Goal: Task Accomplishment & Management: Manage account settings

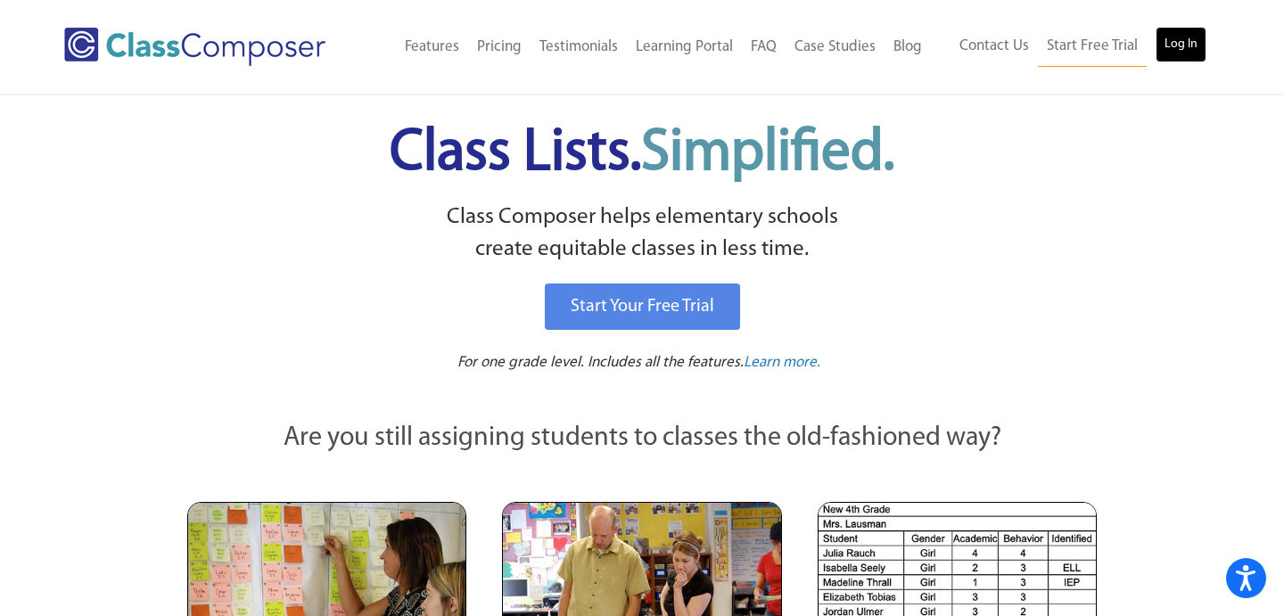
click at [1175, 43] on link "Log In" at bounding box center [1181, 45] width 51 height 36
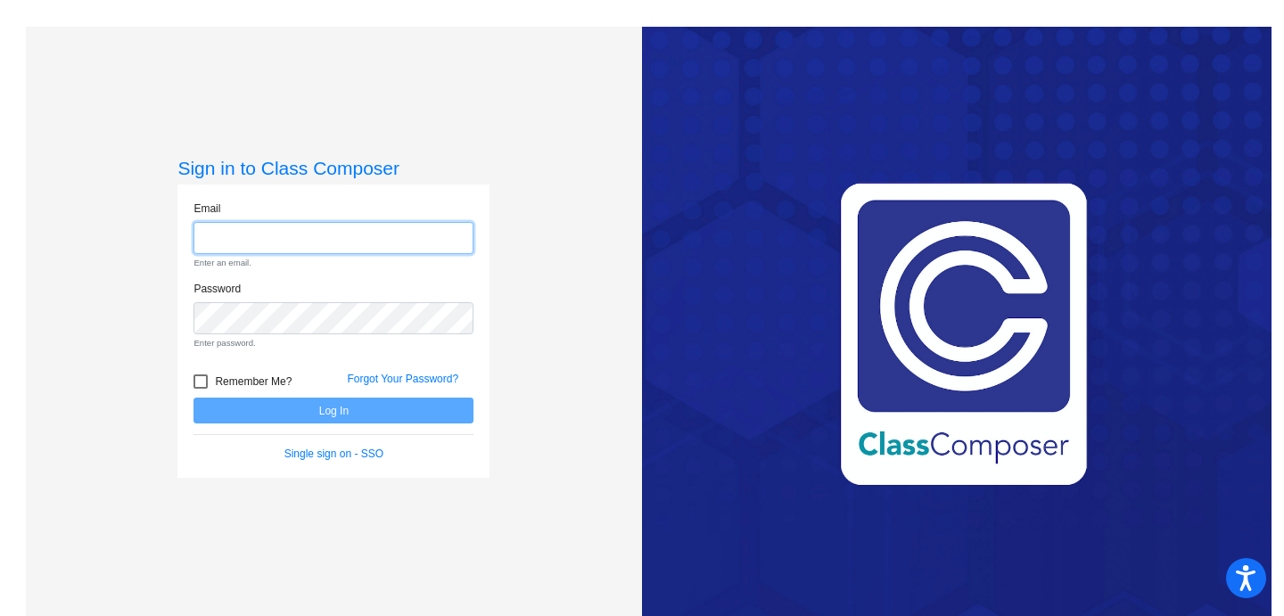
click at [297, 244] on input "email" at bounding box center [334, 238] width 280 height 33
type input "[EMAIL_ADDRESS][DOMAIN_NAME]"
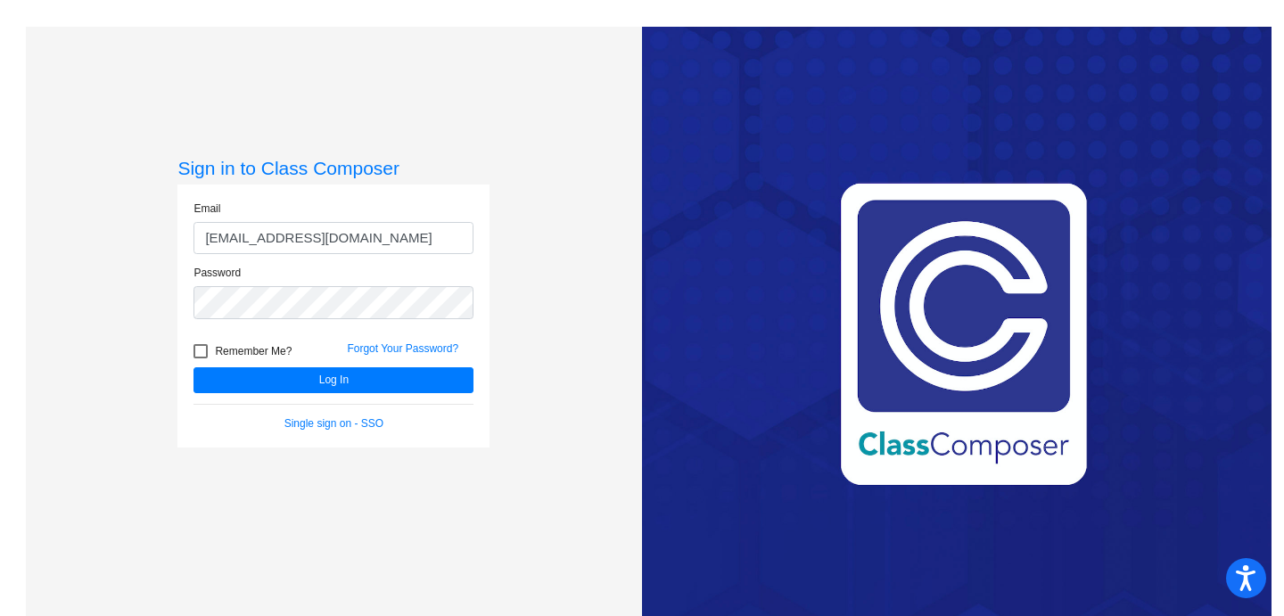
click at [344, 402] on form "Email [EMAIL_ADDRESS][DOMAIN_NAME] Password Remember Me? Forgot Your Password? …" at bounding box center [334, 316] width 280 height 231
click at [353, 381] on button "Log In" at bounding box center [334, 381] width 280 height 26
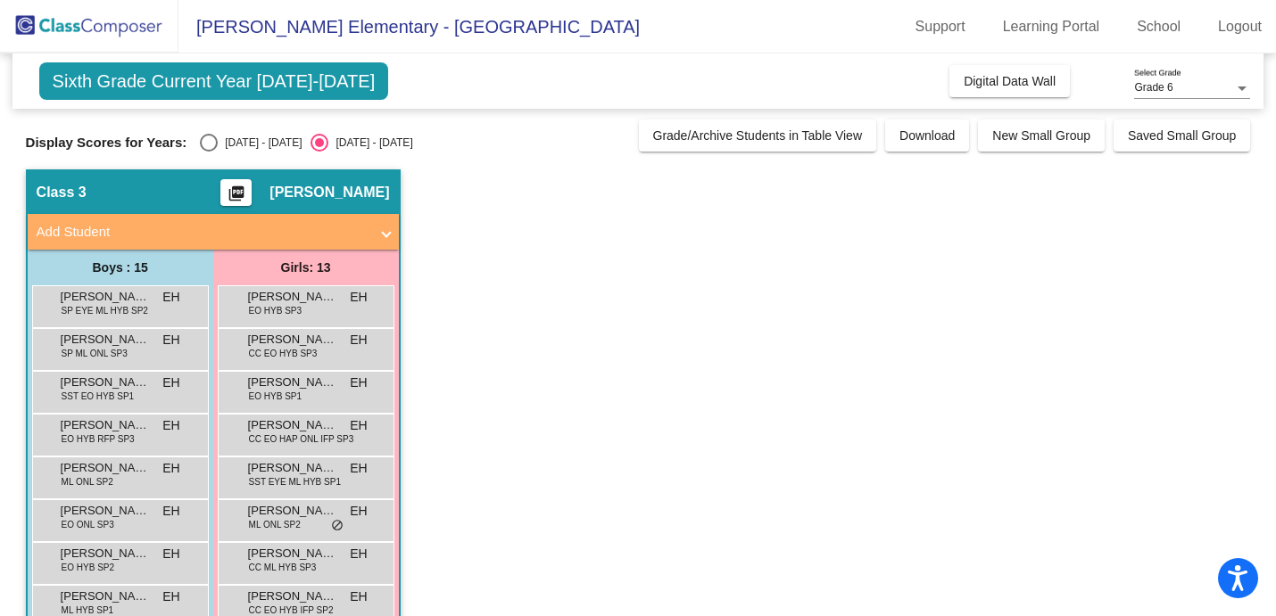
click at [204, 136] on div "Select an option" at bounding box center [209, 143] width 18 height 18
click at [208, 152] on input "[DATE] - [DATE]" at bounding box center [208, 152] width 1 height 1
radio input "true"
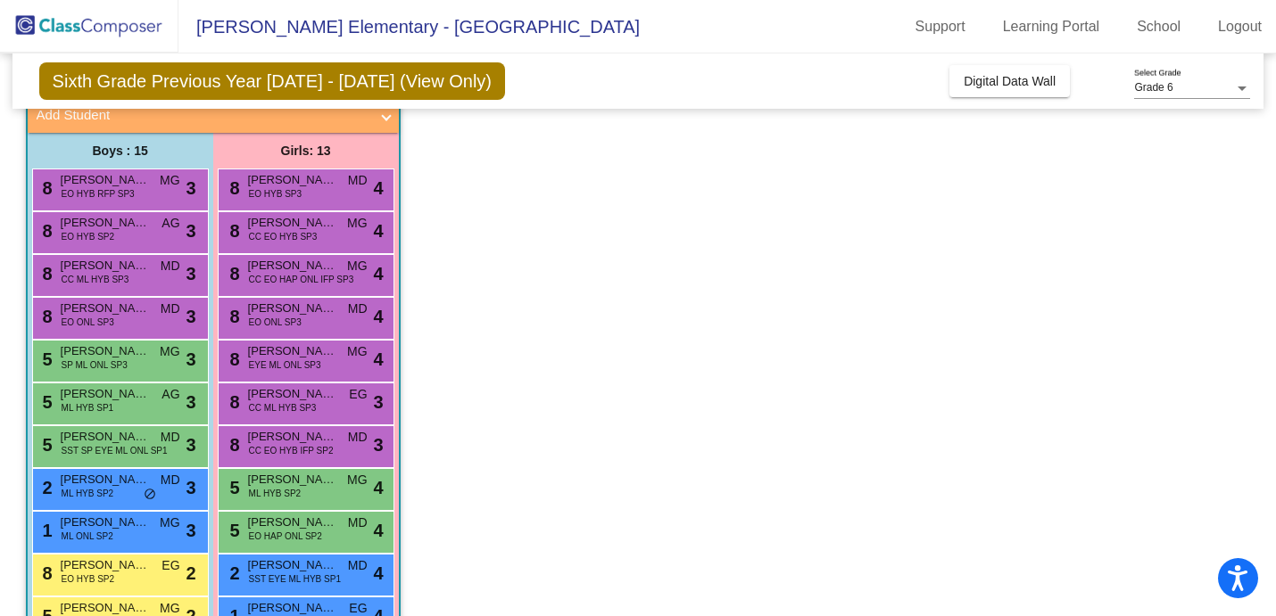
scroll to position [124, 0]
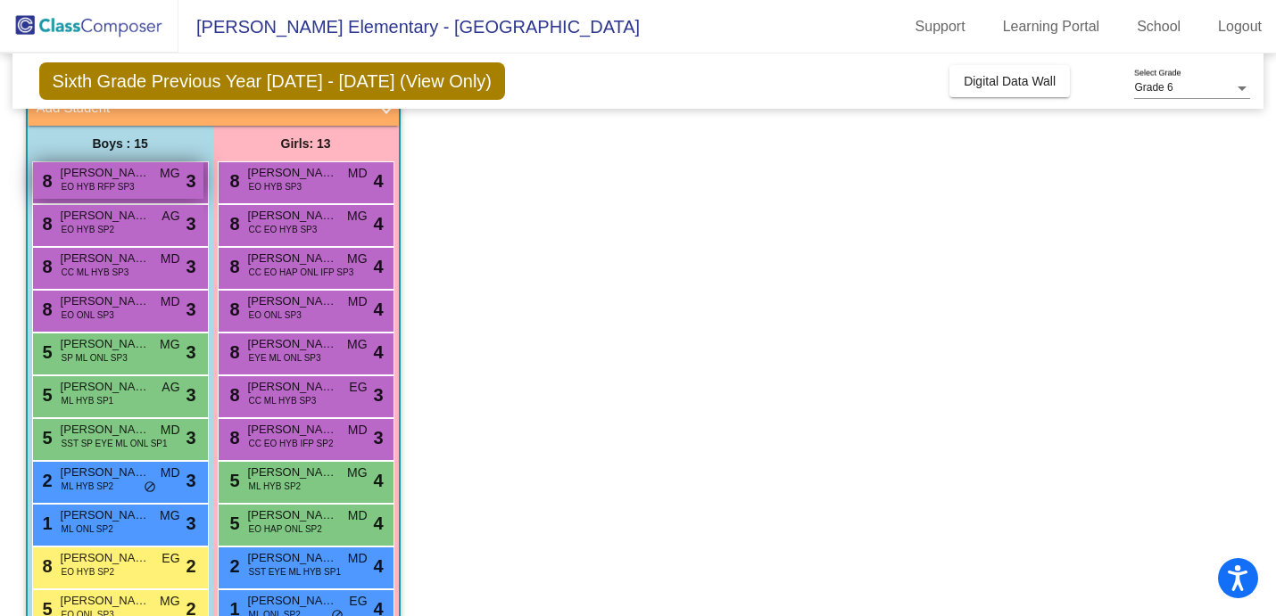
click at [126, 189] on span "EO HYB RFP SP3" at bounding box center [98, 186] width 73 height 13
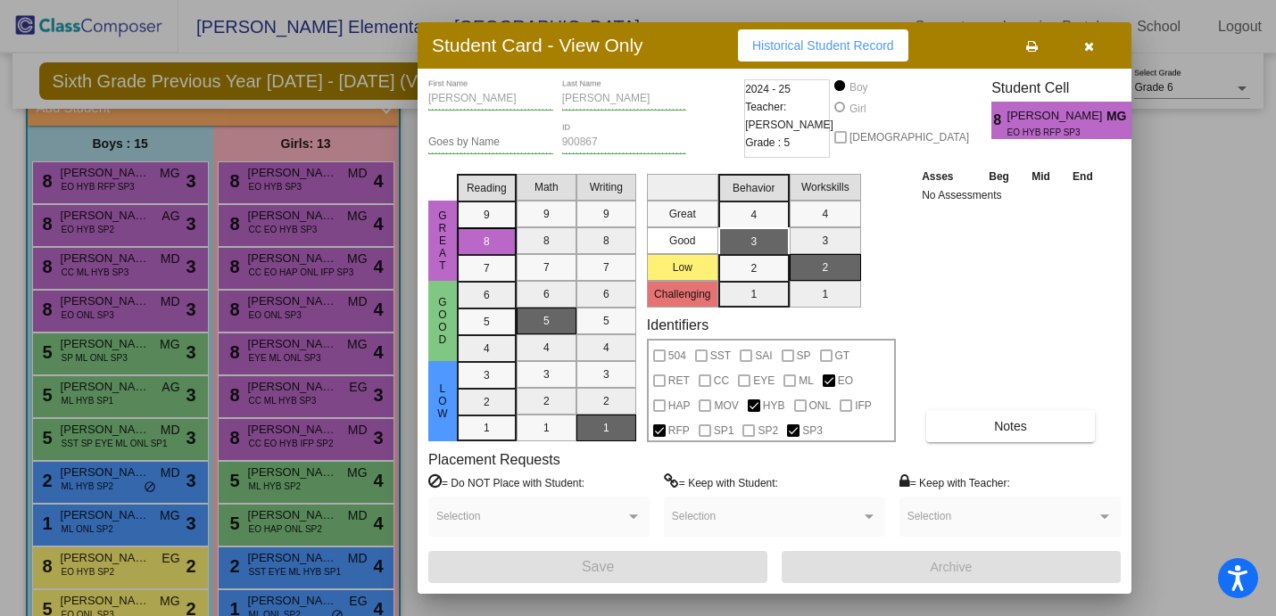
click at [1093, 46] on button "button" at bounding box center [1088, 45] width 57 height 32
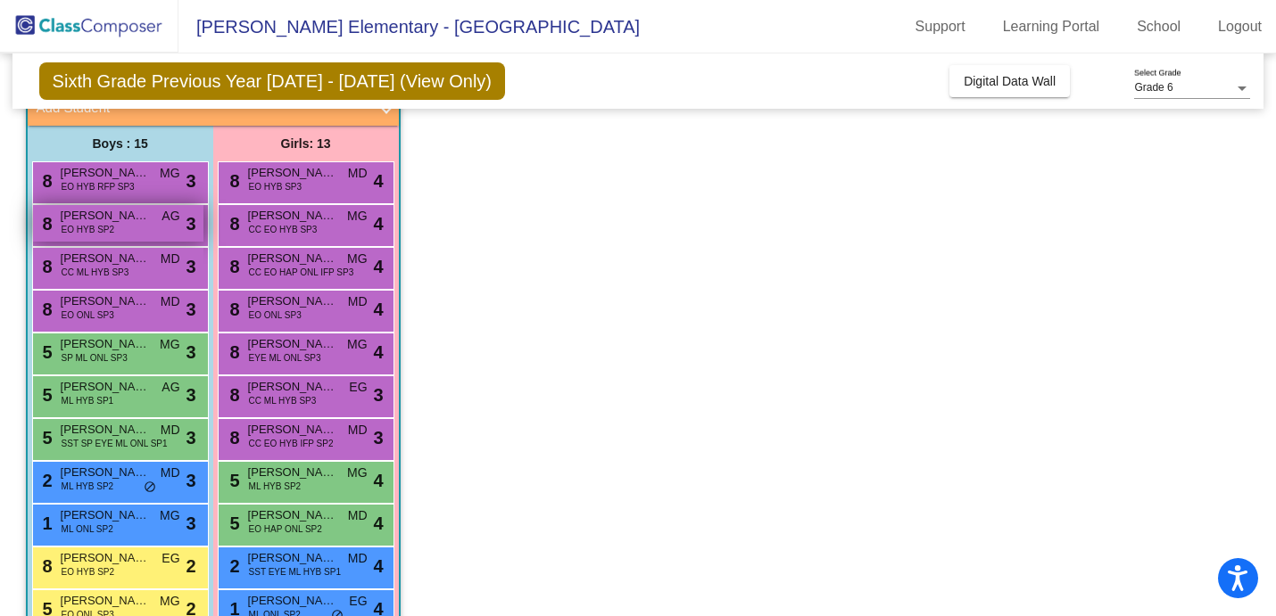
click at [136, 222] on span "[PERSON_NAME] [PERSON_NAME]" at bounding box center [105, 216] width 89 height 18
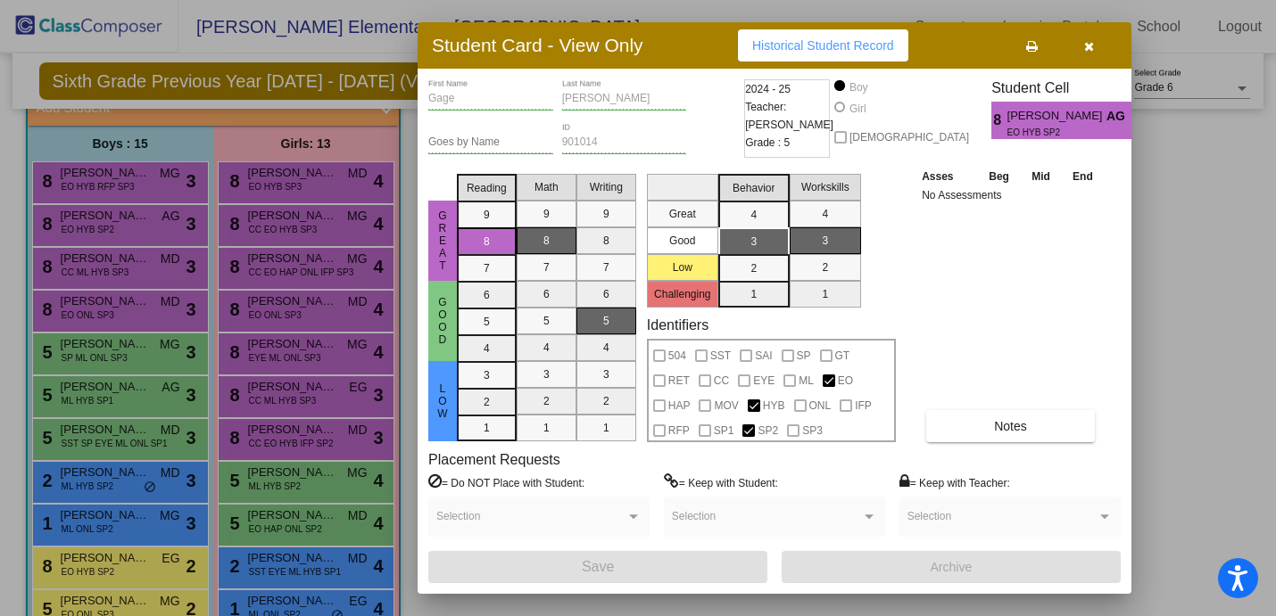
click at [1088, 59] on button "button" at bounding box center [1088, 45] width 57 height 32
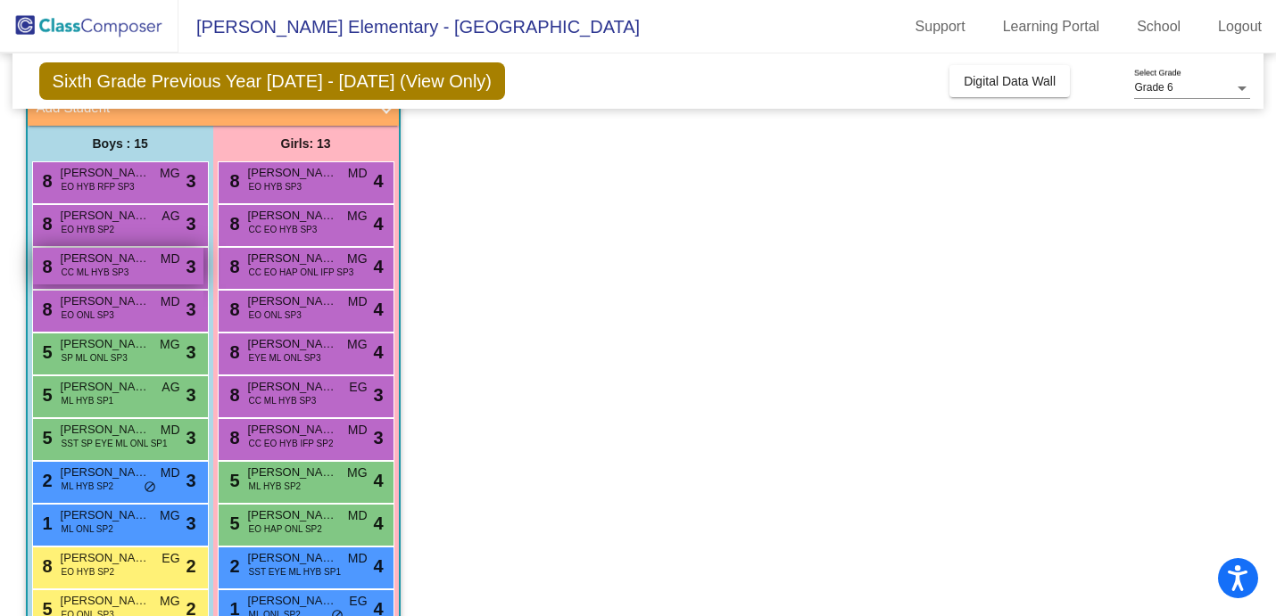
click at [145, 254] on span "[PERSON_NAME]" at bounding box center [105, 259] width 89 height 18
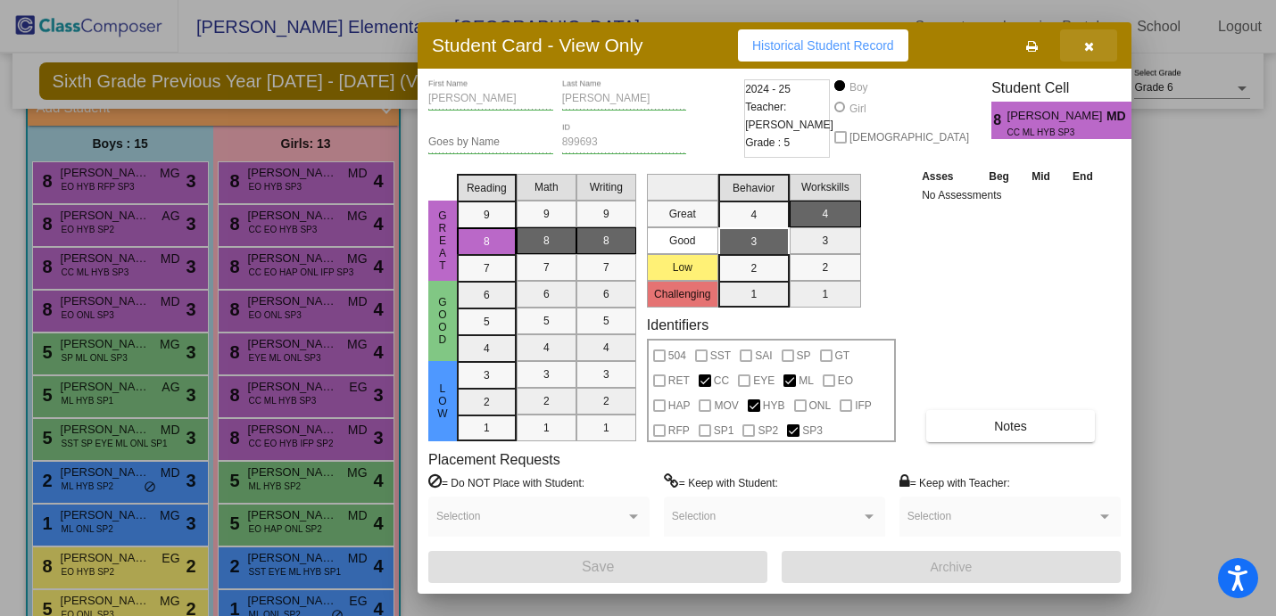
click at [1084, 41] on icon "button" at bounding box center [1089, 46] width 10 height 12
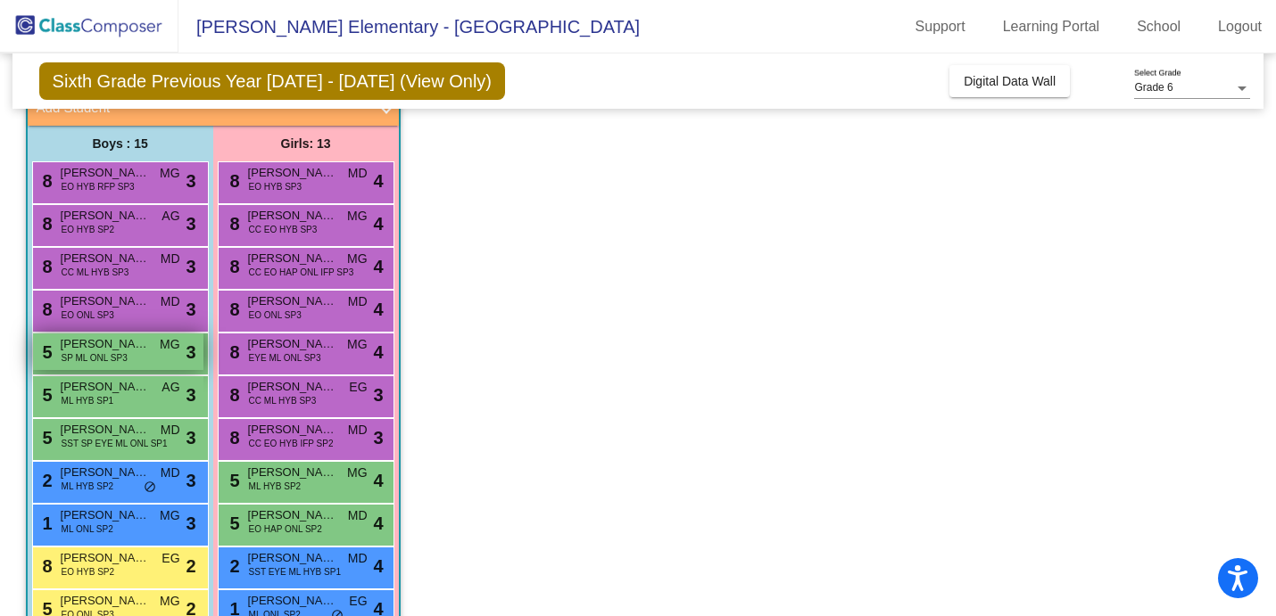
click at [80, 343] on span "[PERSON_NAME]" at bounding box center [105, 344] width 89 height 18
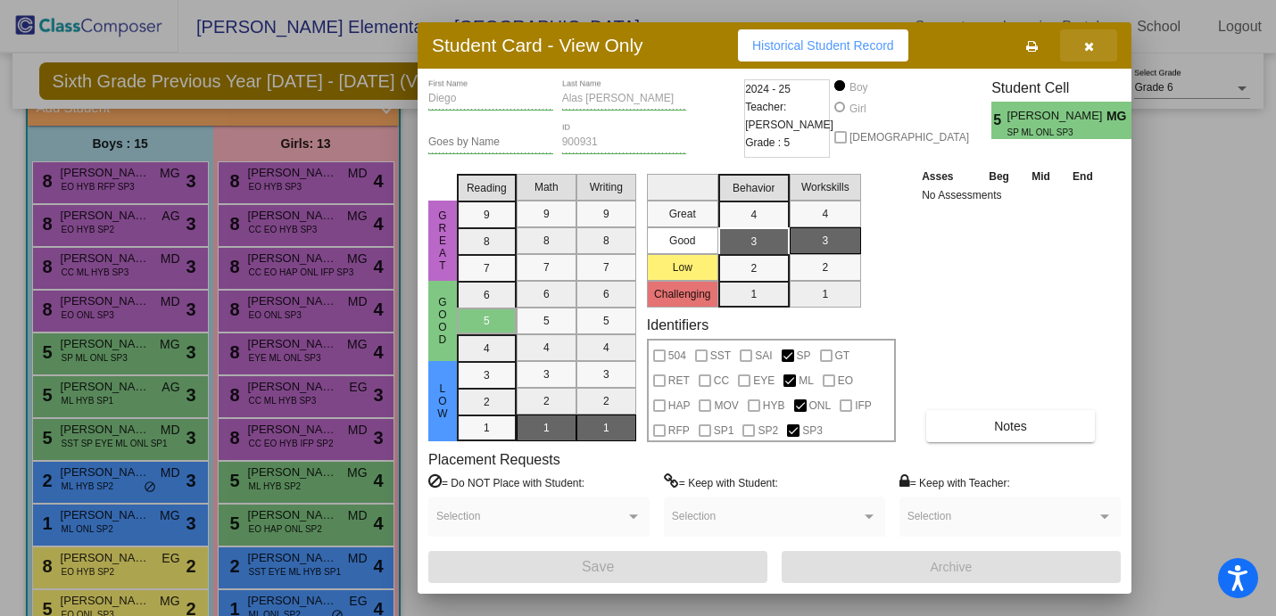
click at [1094, 55] on button "button" at bounding box center [1088, 45] width 57 height 32
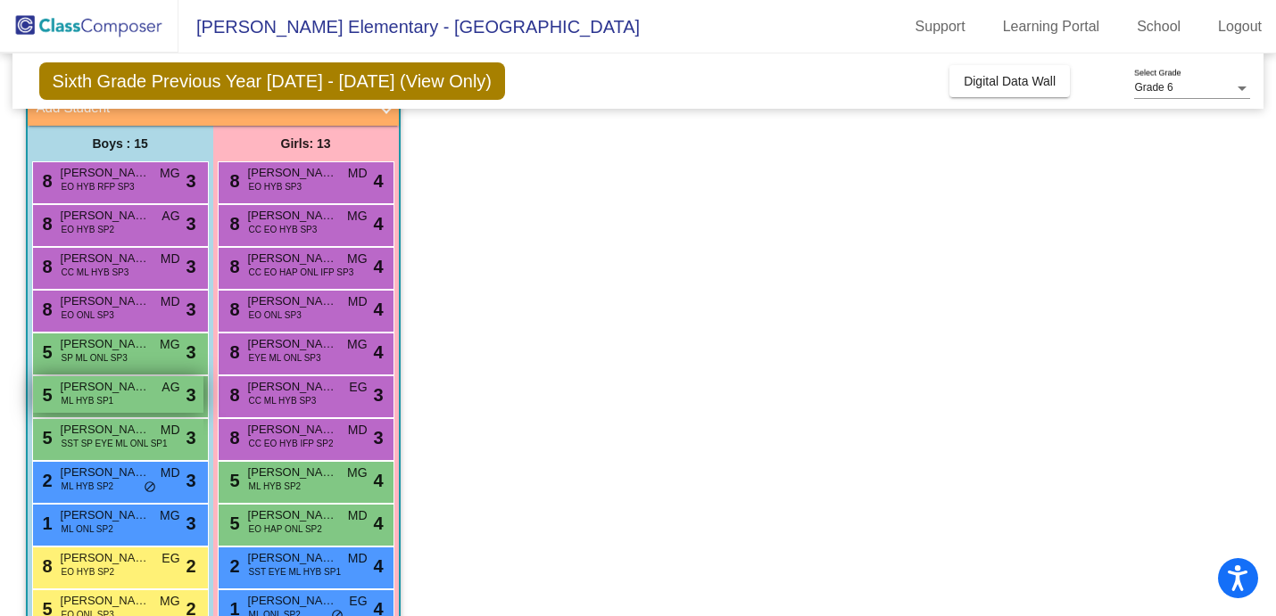
click at [91, 404] on span "ML HYB SP1" at bounding box center [88, 400] width 53 height 13
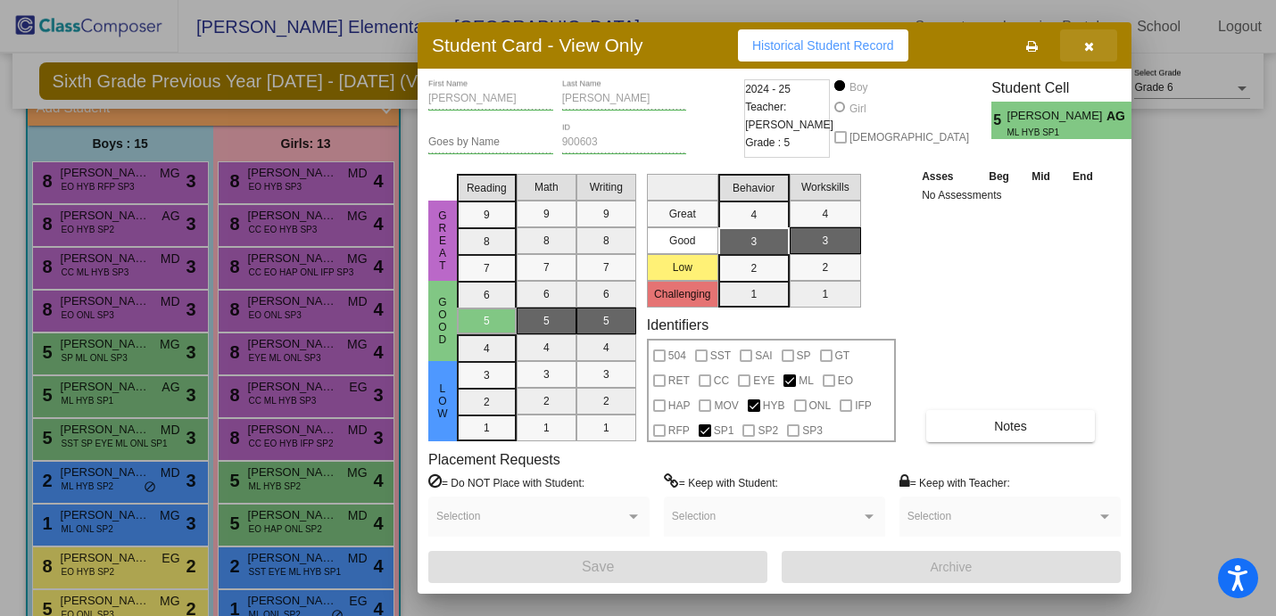
click at [1088, 48] on icon "button" at bounding box center [1089, 46] width 10 height 12
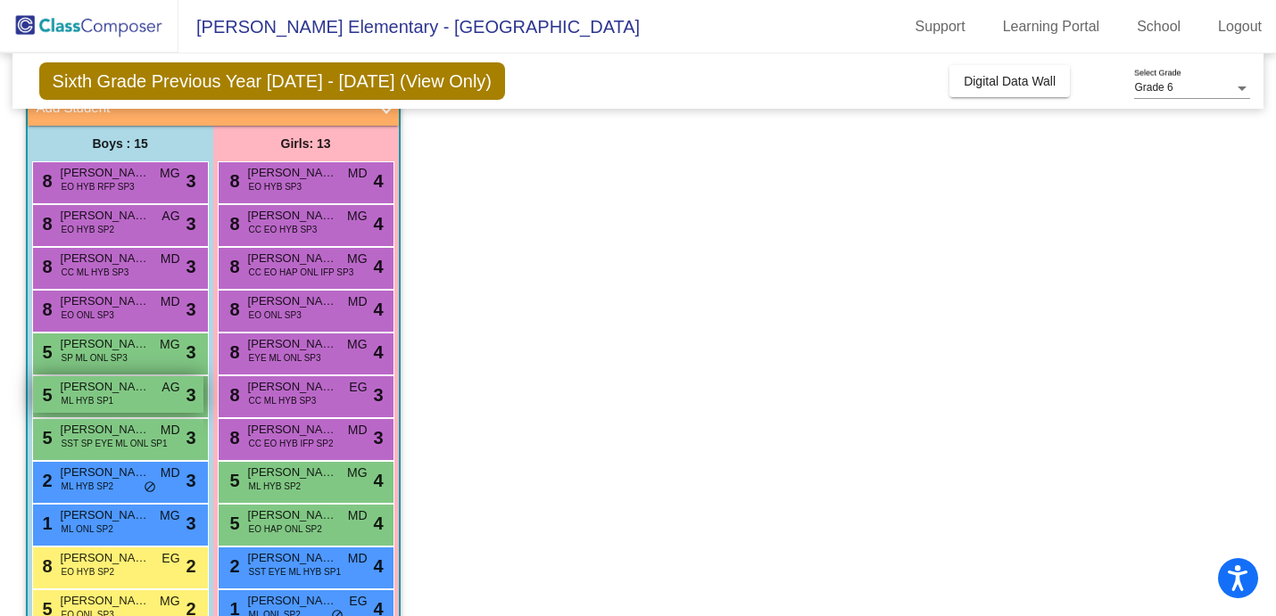
click at [122, 395] on div "5 [PERSON_NAME] ML HYB SP1 AG lock do_not_disturb_alt 3" at bounding box center [118, 394] width 170 height 37
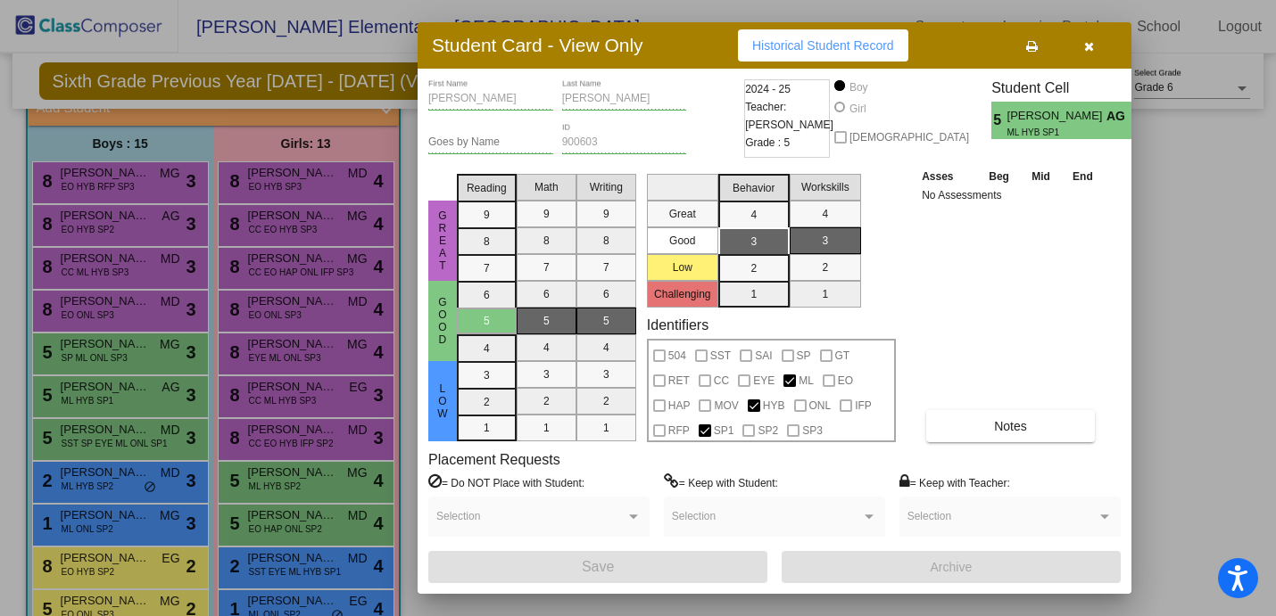
click at [1090, 48] on icon "button" at bounding box center [1089, 46] width 10 height 12
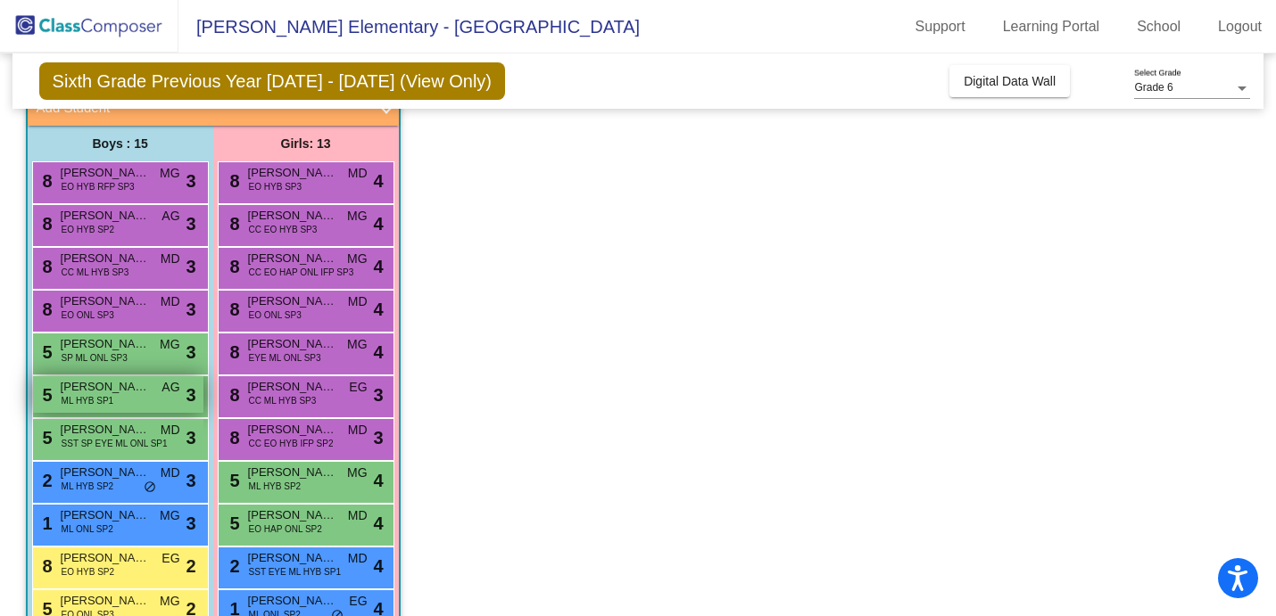
click at [112, 395] on span "ML HYB SP1" at bounding box center [88, 400] width 53 height 13
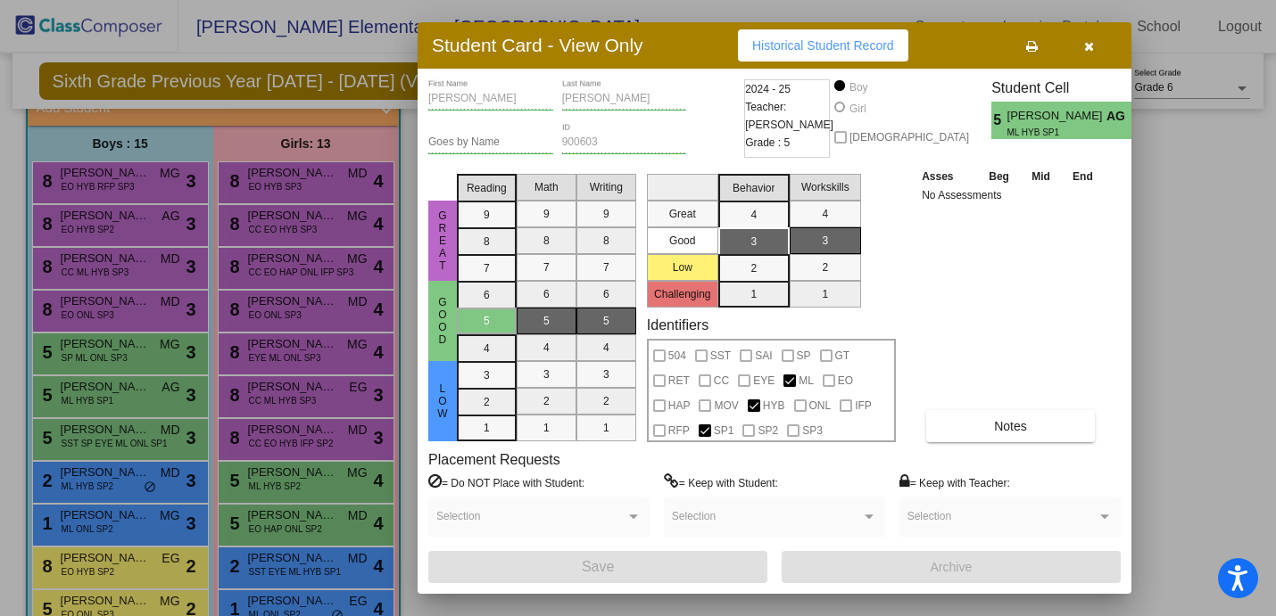
click at [1093, 46] on icon "button" at bounding box center [1089, 46] width 10 height 12
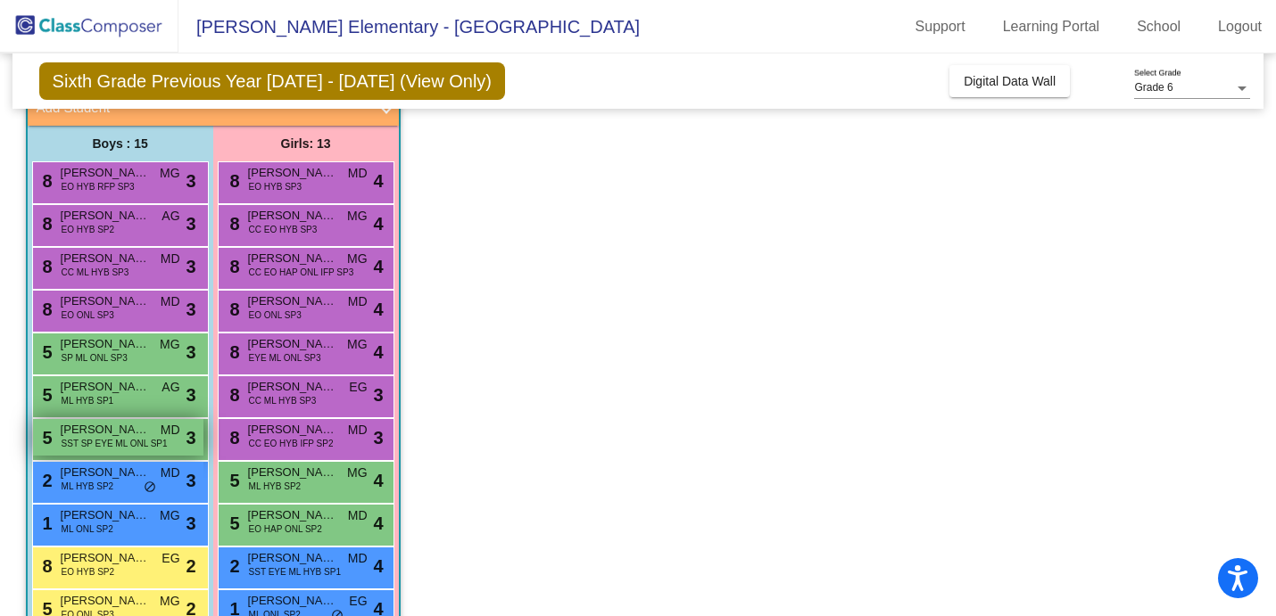
click at [113, 436] on span "[PERSON_NAME]" at bounding box center [105, 430] width 89 height 18
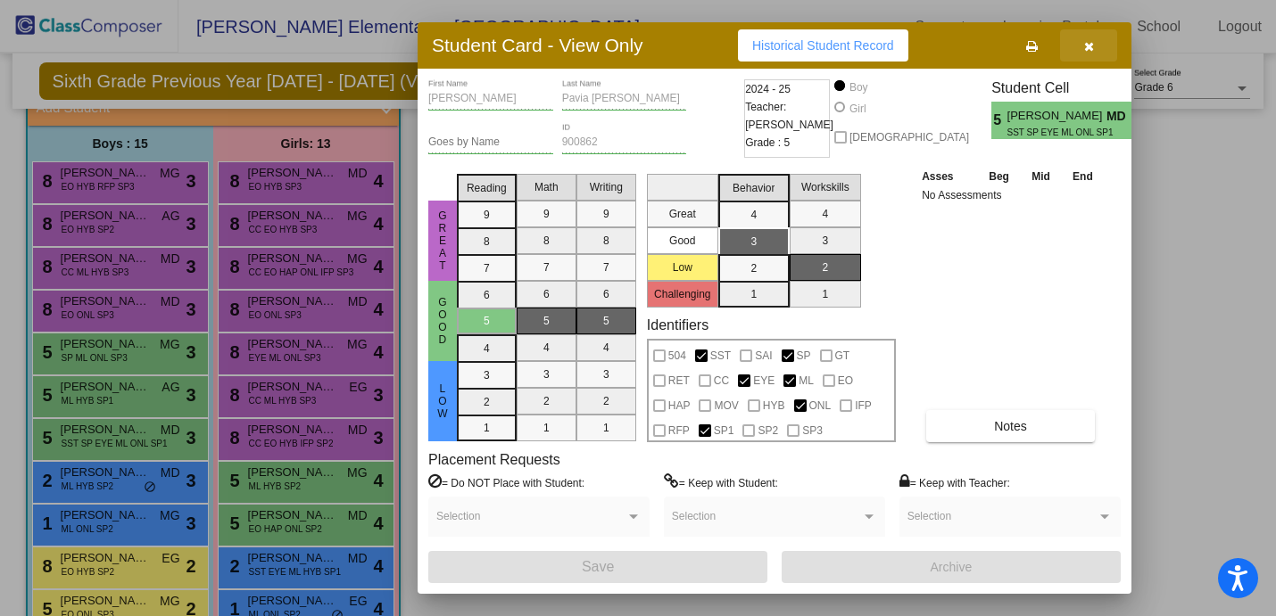
click at [1086, 50] on icon "button" at bounding box center [1089, 46] width 10 height 12
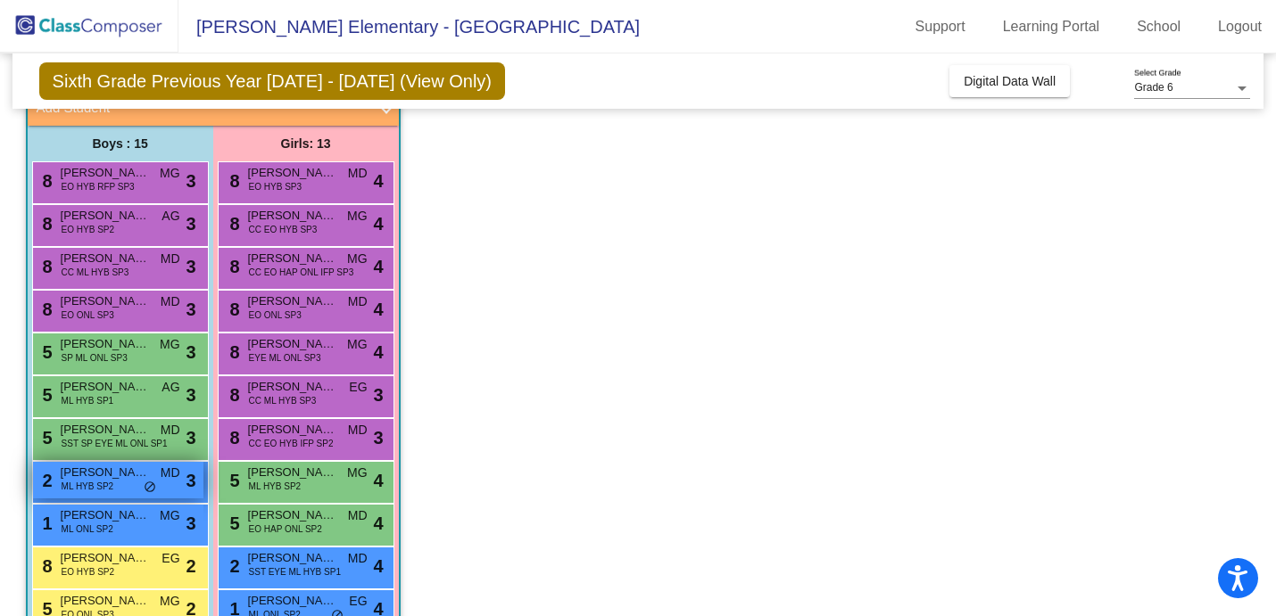
click at [92, 470] on span "[PERSON_NAME]" at bounding box center [105, 473] width 89 height 18
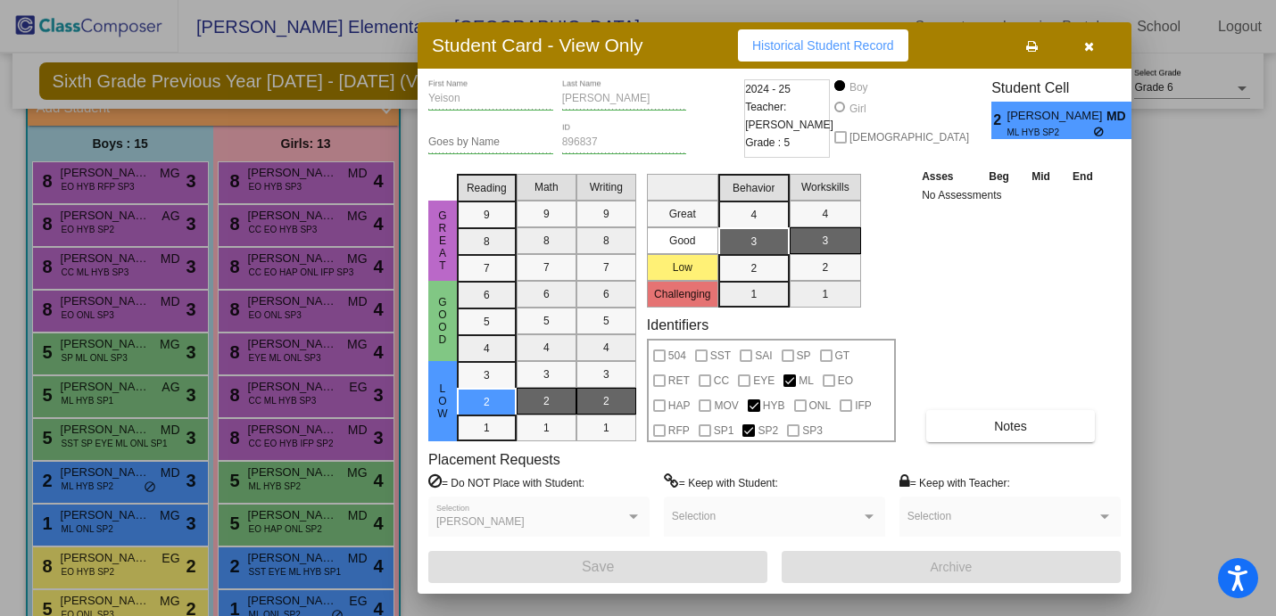
click at [1085, 45] on icon "button" at bounding box center [1089, 46] width 10 height 12
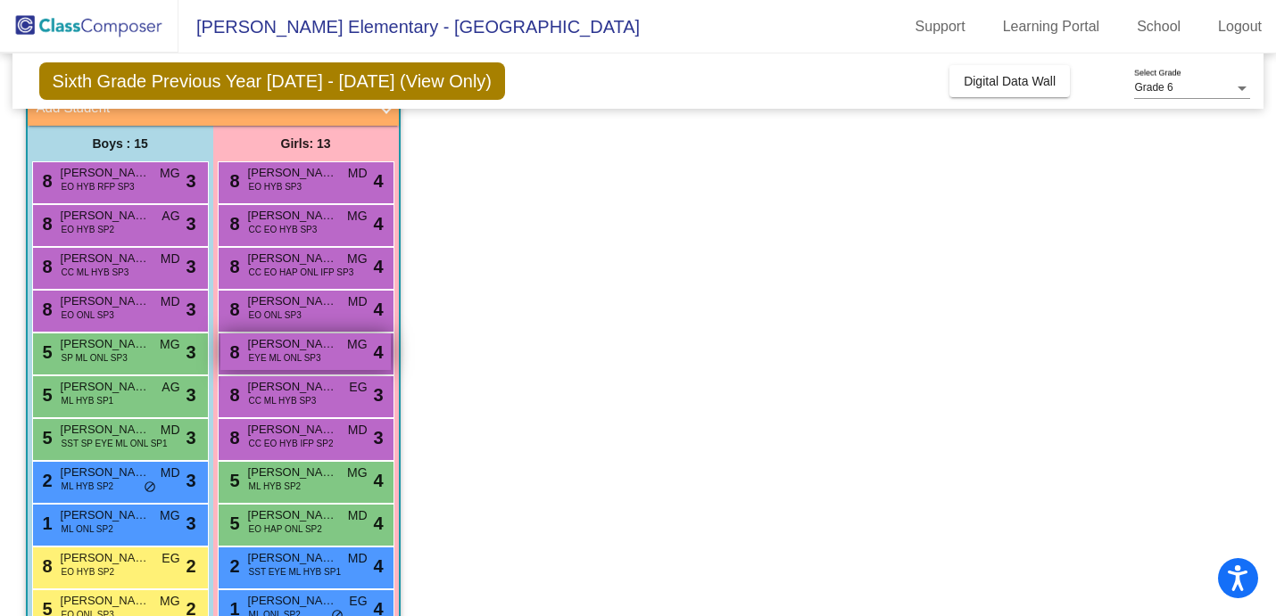
scroll to position [230, 0]
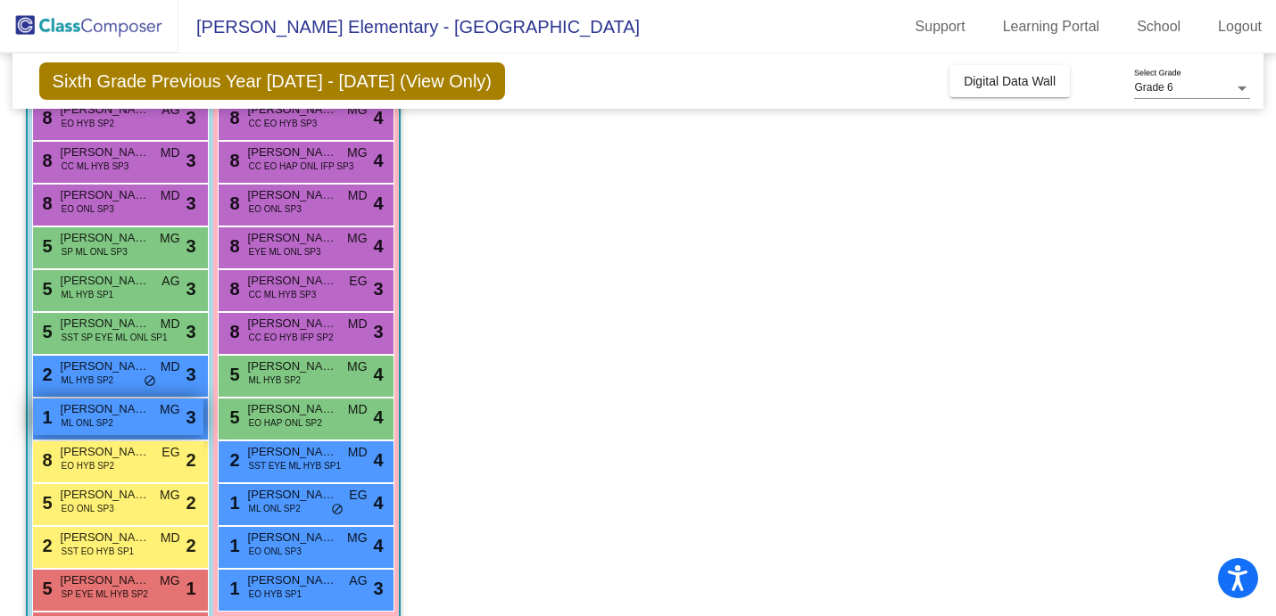
click at [106, 422] on span "ML ONL SP2" at bounding box center [88, 423] width 52 height 13
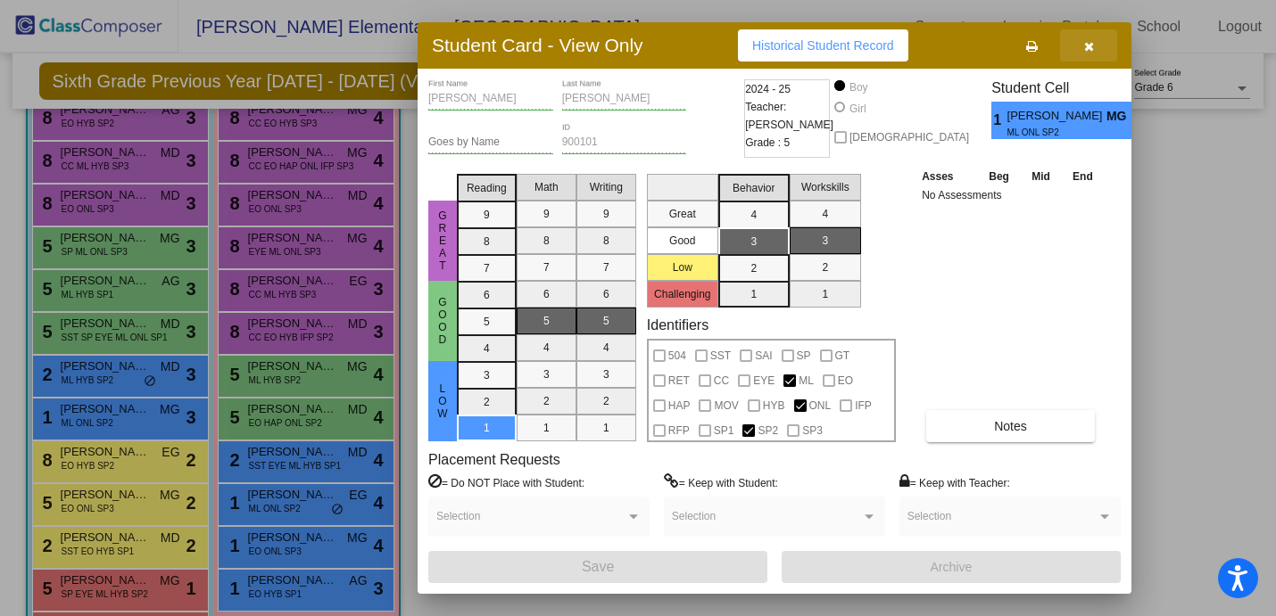
click at [1085, 53] on button "button" at bounding box center [1088, 45] width 57 height 32
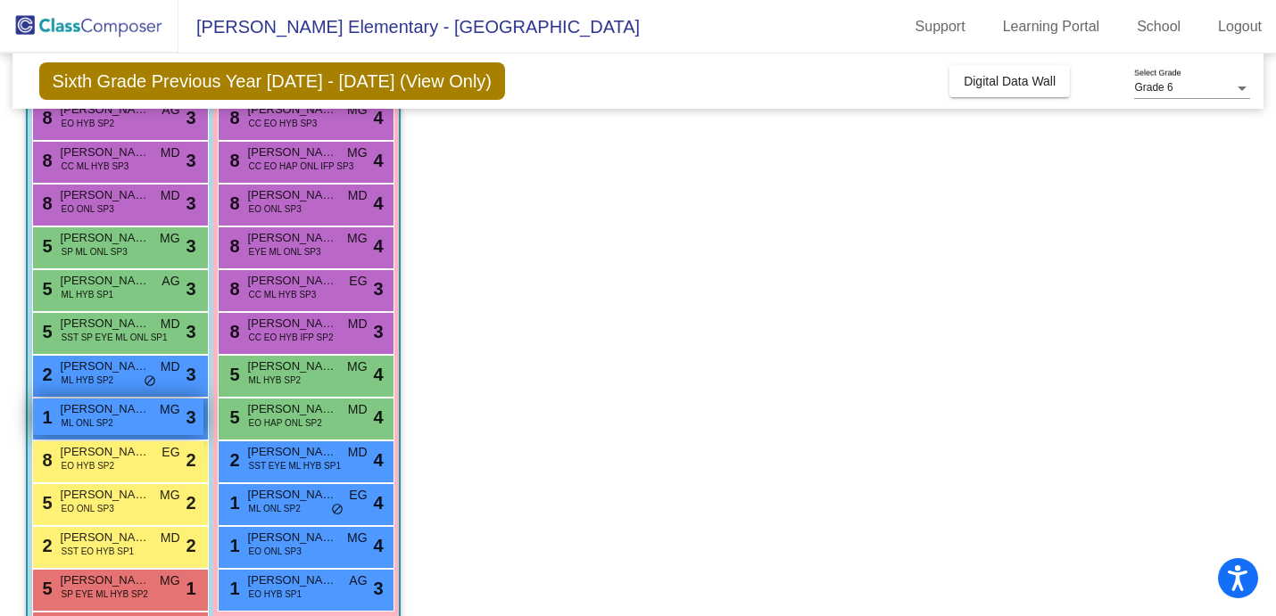
click at [97, 417] on span "ML ONL SP2" at bounding box center [88, 423] width 52 height 13
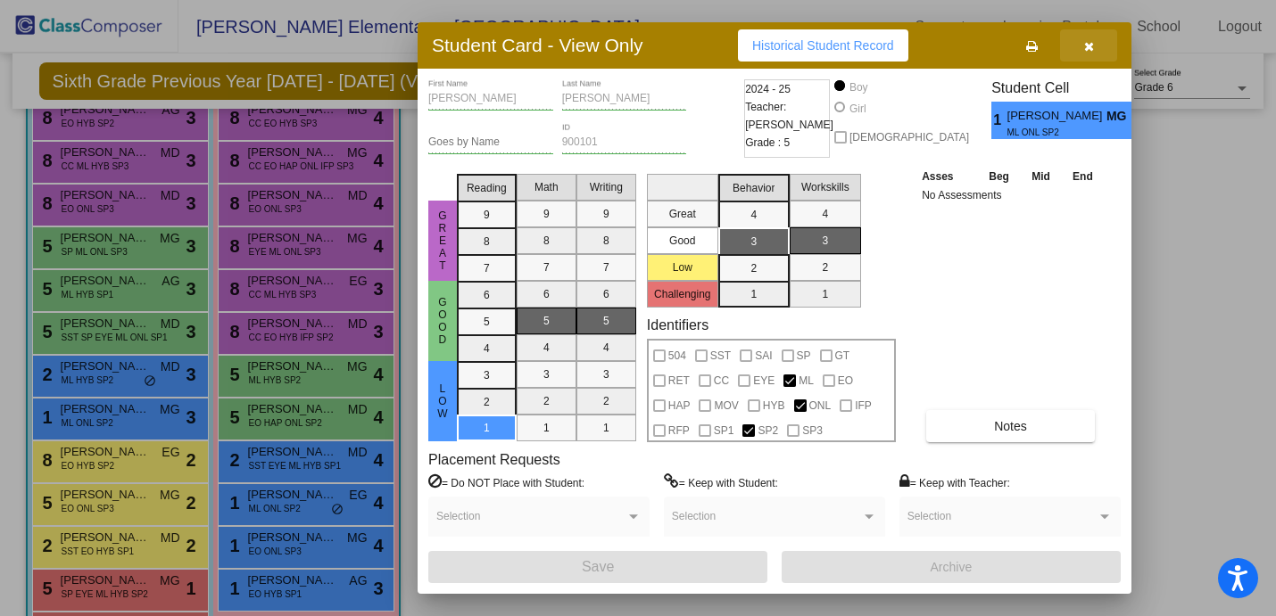
click at [1086, 45] on icon "button" at bounding box center [1089, 46] width 10 height 12
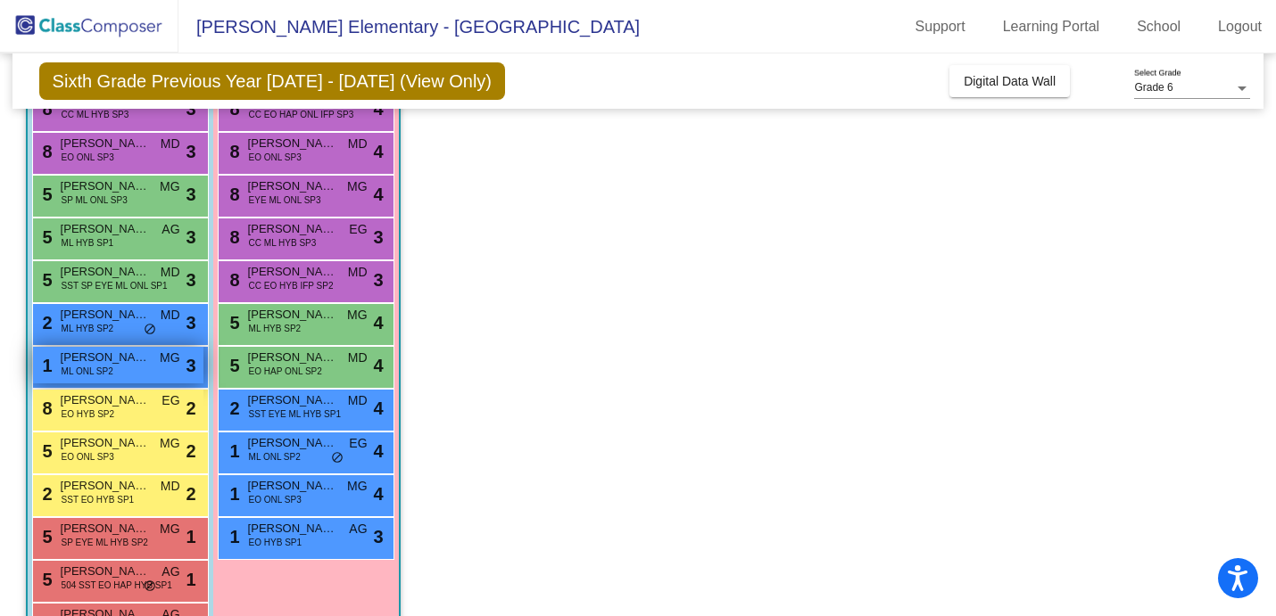
scroll to position [335, 0]
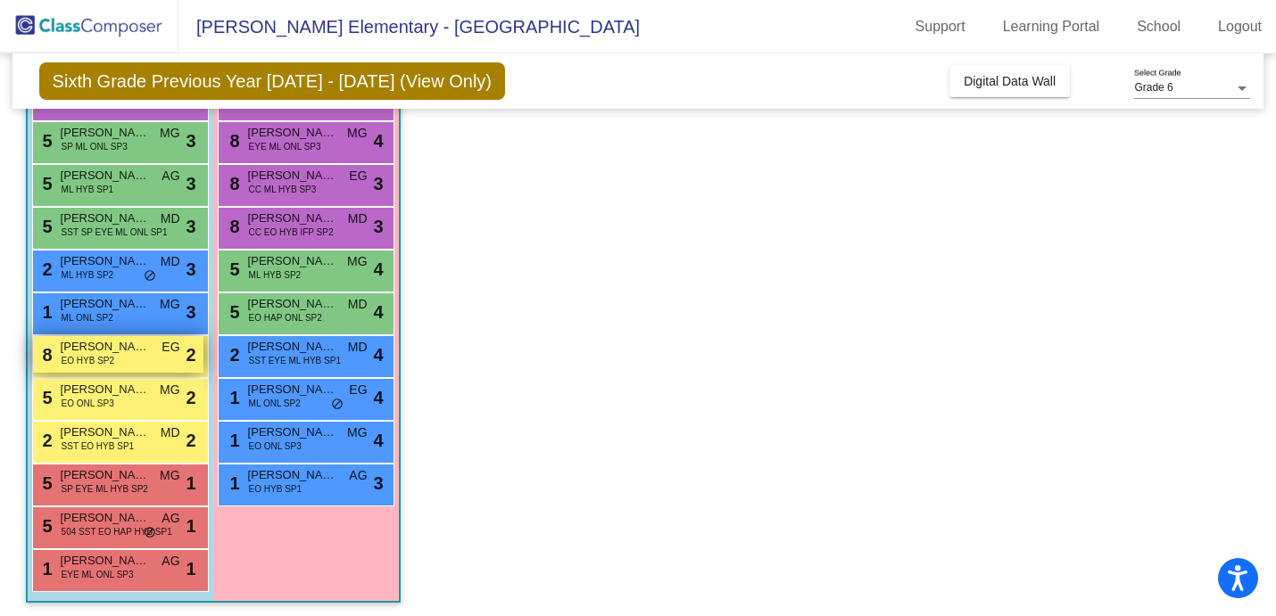
click at [105, 367] on span "EO HYB SP2" at bounding box center [88, 360] width 53 height 13
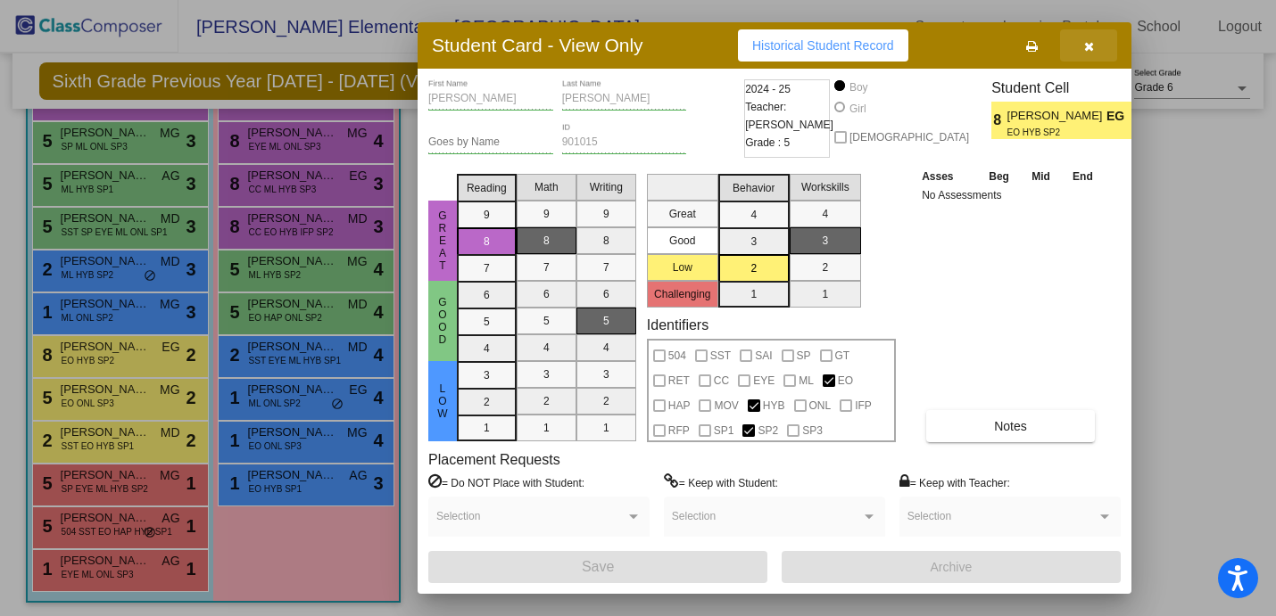
click at [1084, 50] on icon "button" at bounding box center [1089, 46] width 10 height 12
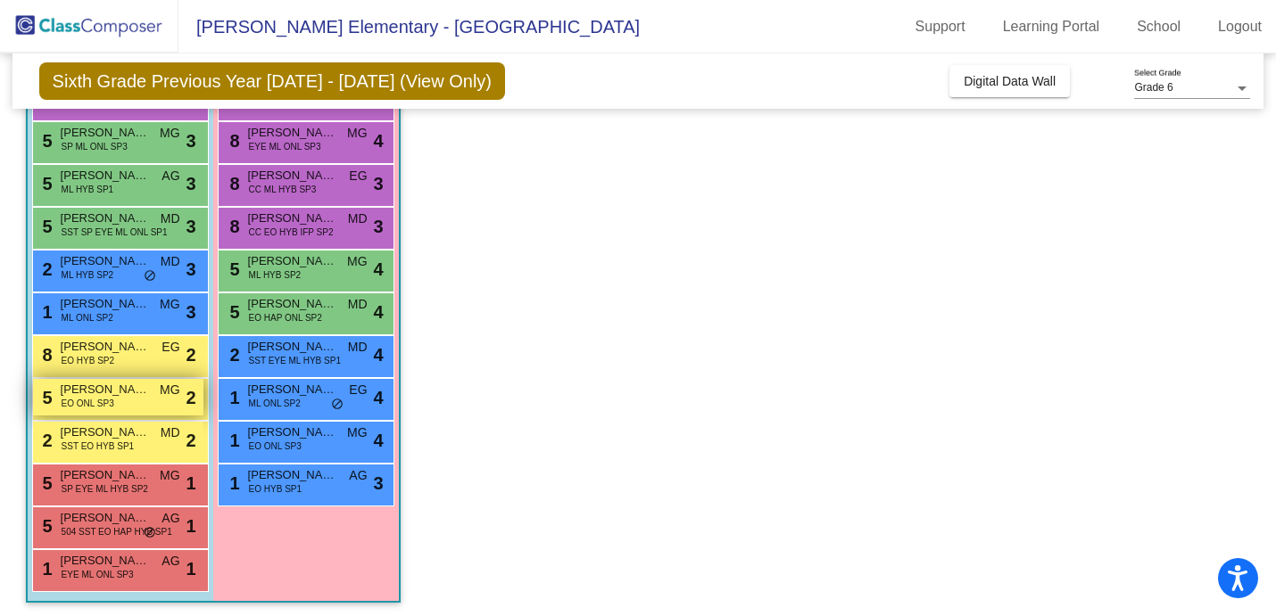
click at [113, 403] on div "5 [PERSON_NAME] EO ONL SP3 MG lock do_not_disturb_alt 2" at bounding box center [118, 397] width 170 height 37
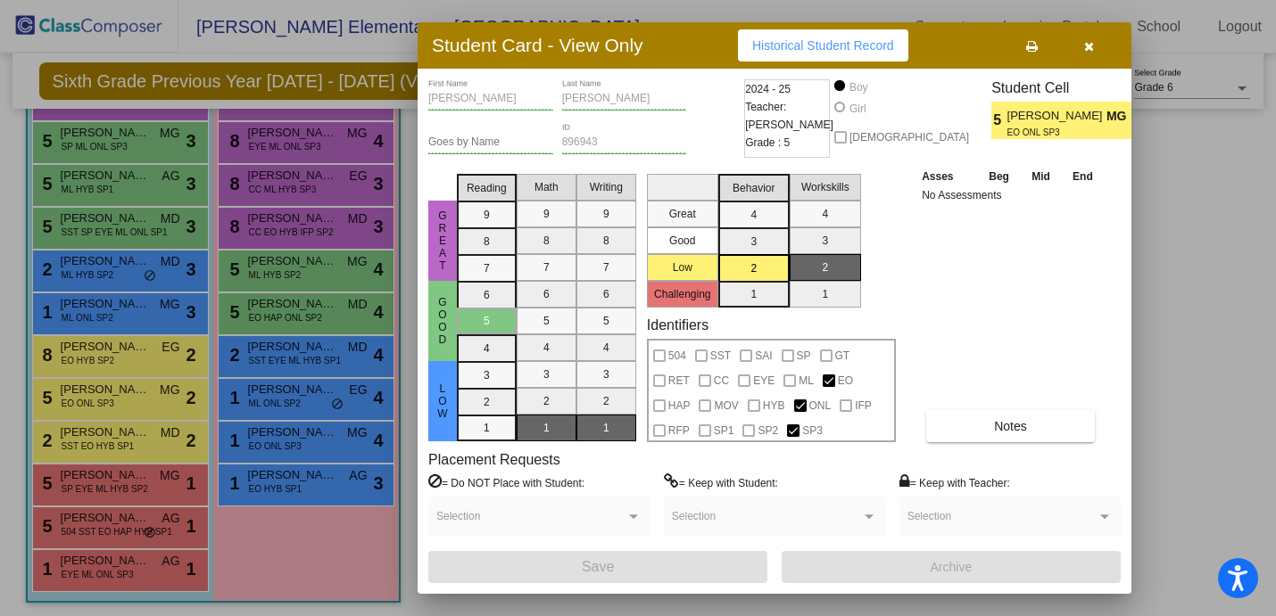
click at [1086, 47] on icon "button" at bounding box center [1089, 46] width 10 height 12
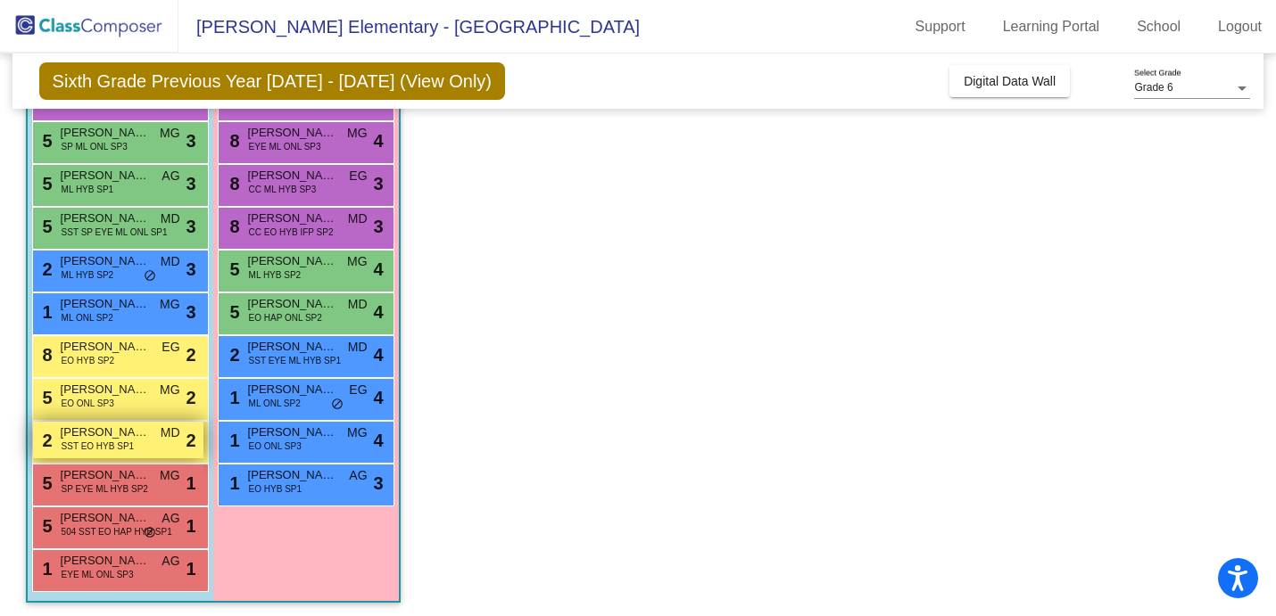
click at [81, 445] on span "SST EO HYB SP1" at bounding box center [98, 446] width 73 height 13
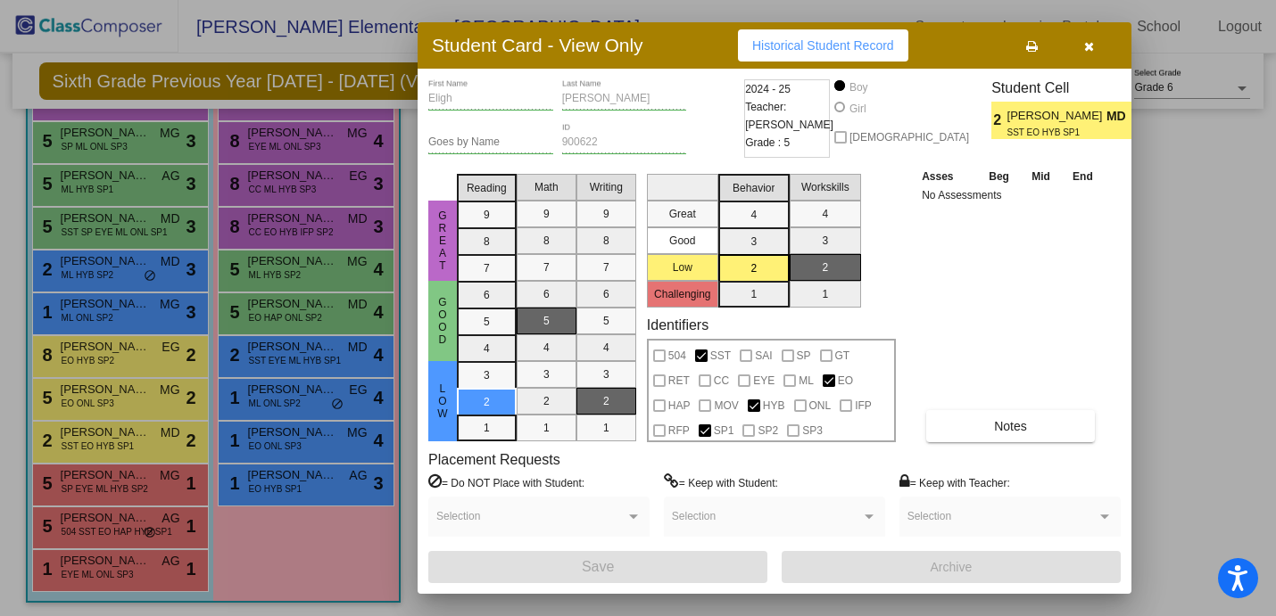
scroll to position [0, 0]
click at [1088, 38] on span "button" at bounding box center [1089, 45] width 10 height 14
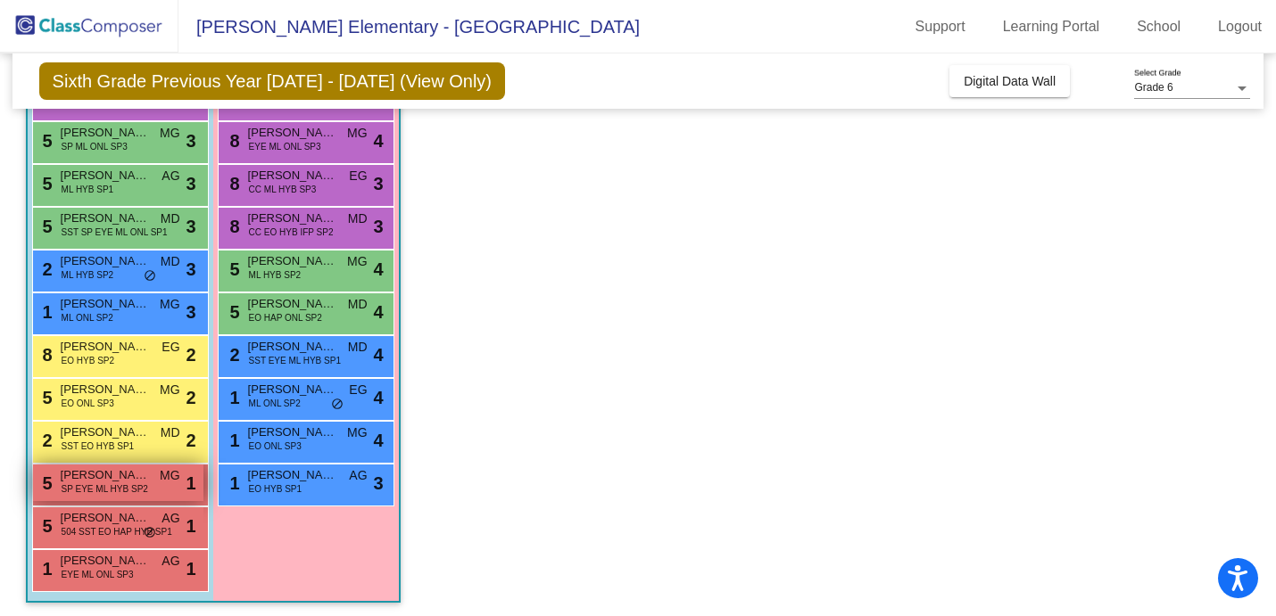
click at [71, 494] on span "SP EYE ML HYB SP2" at bounding box center [105, 489] width 87 height 13
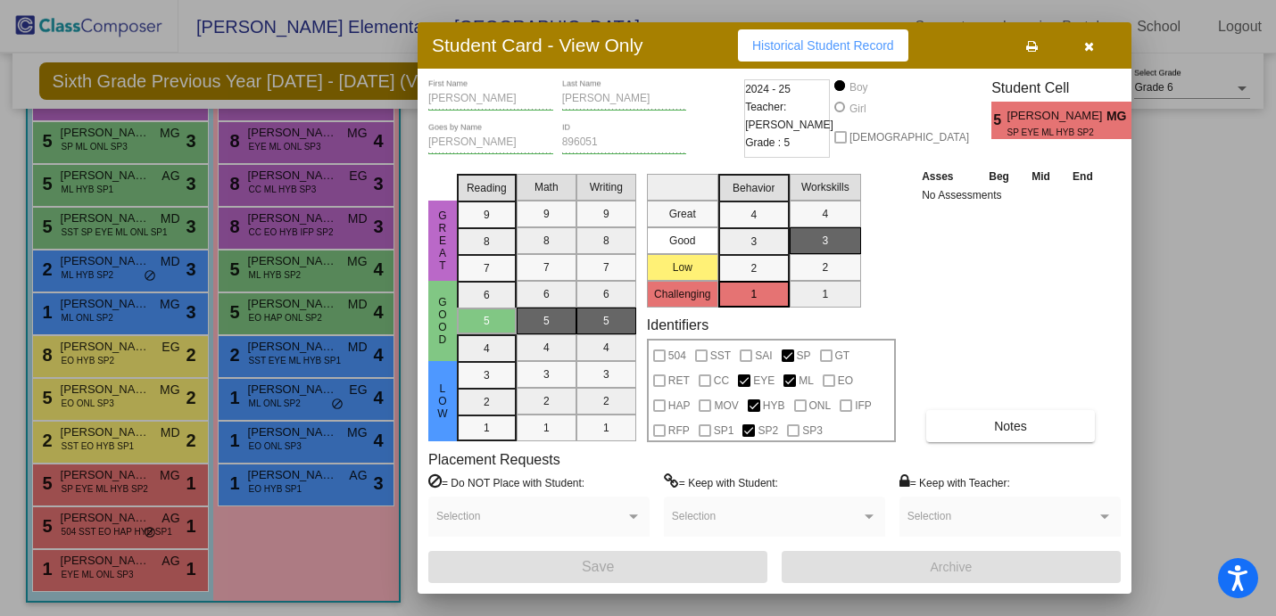
click at [1100, 40] on button "button" at bounding box center [1088, 45] width 57 height 32
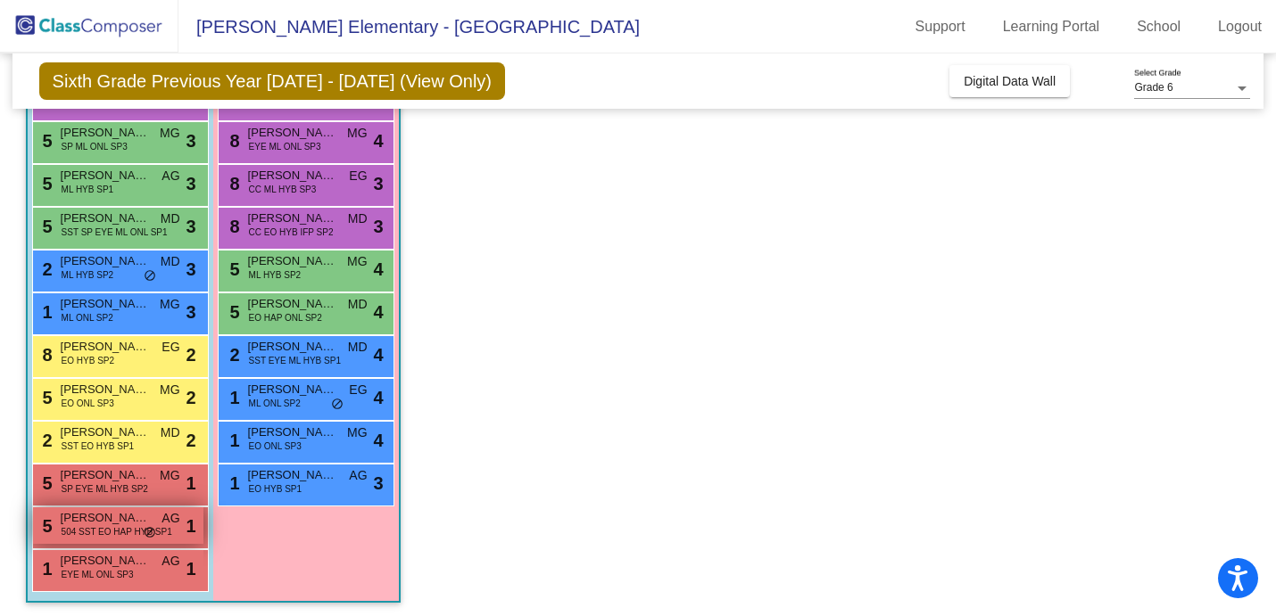
click at [91, 519] on span "[PERSON_NAME]" at bounding box center [105, 518] width 89 height 18
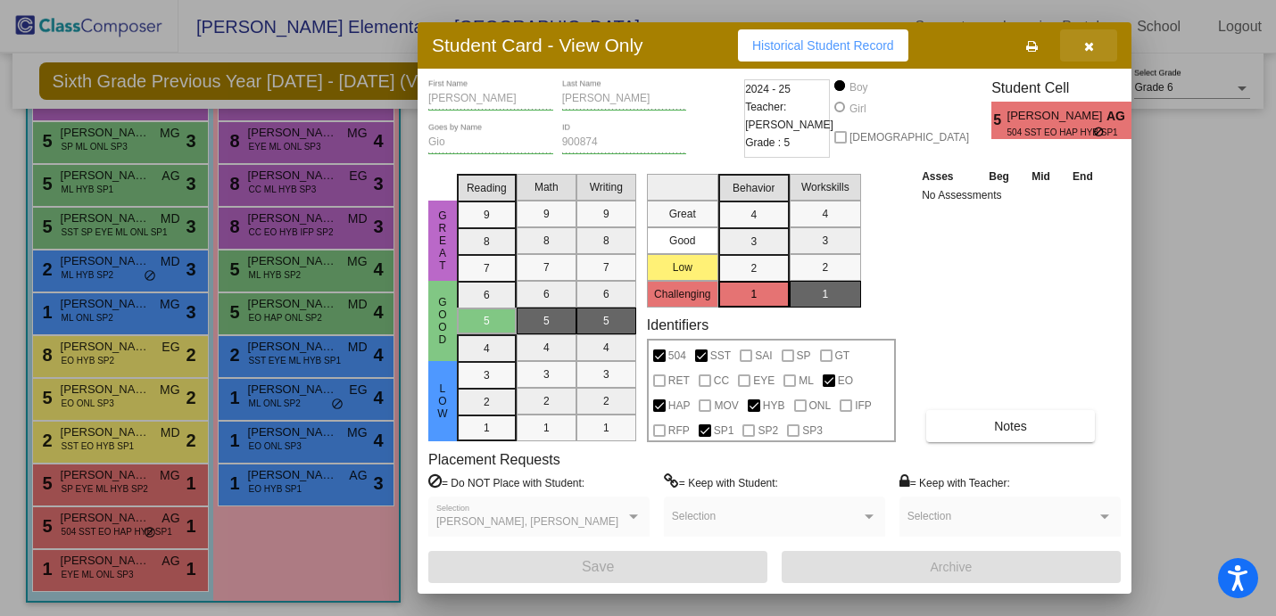
click at [1086, 58] on button "button" at bounding box center [1088, 45] width 57 height 32
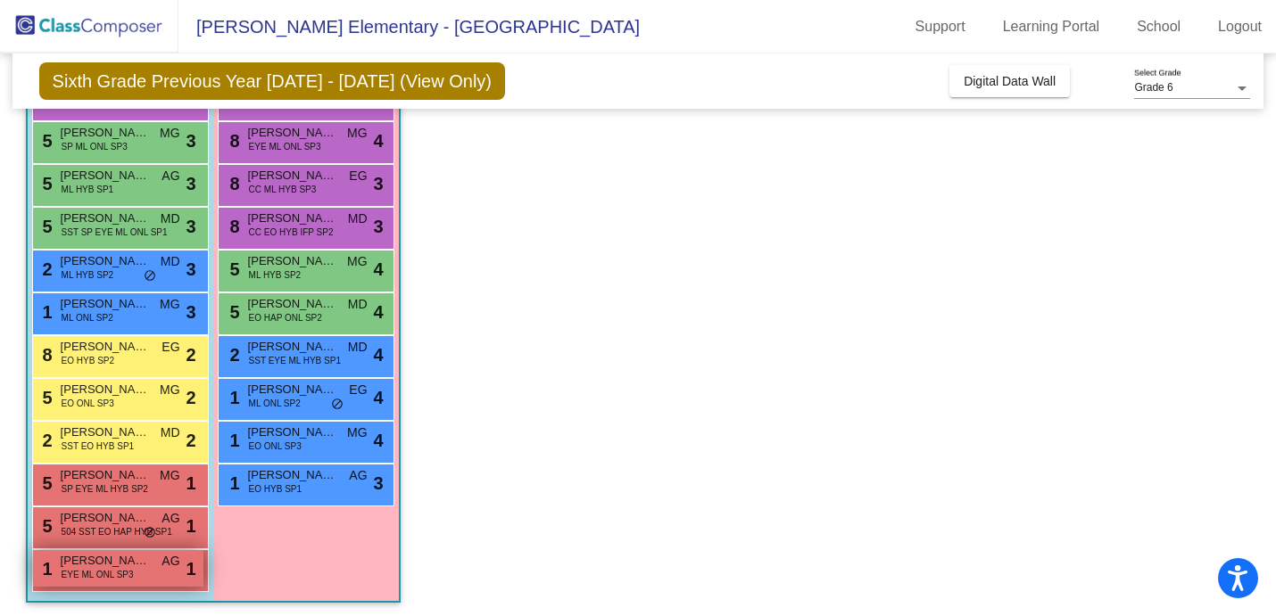
click at [75, 561] on span "[PERSON_NAME]" at bounding box center [105, 561] width 89 height 18
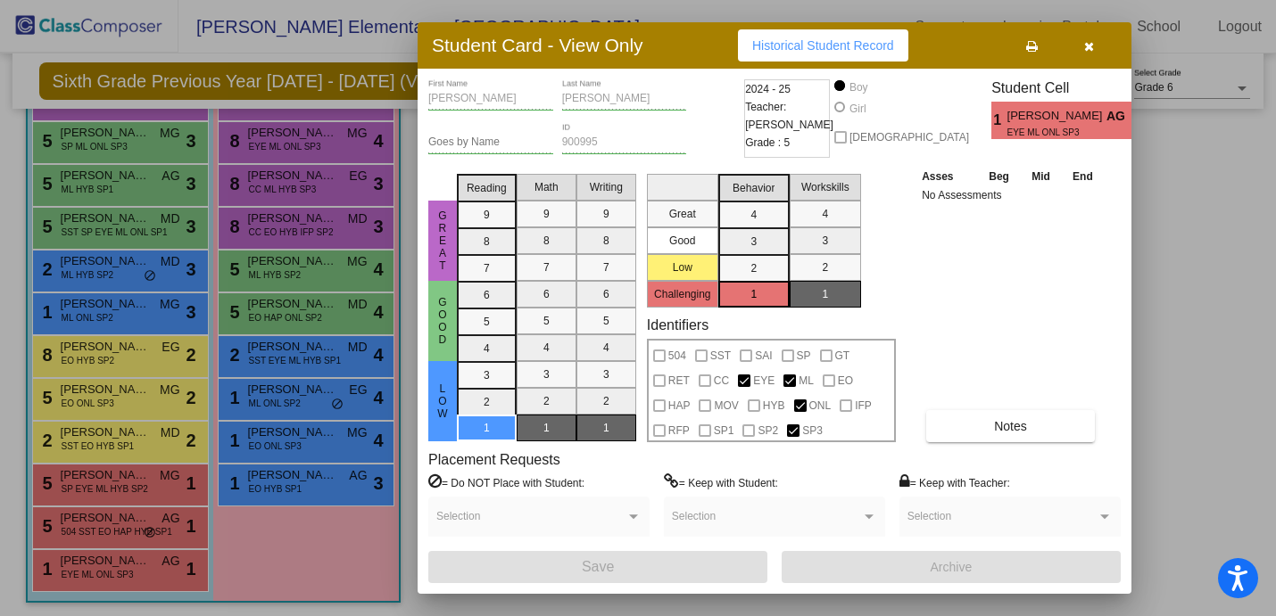
click at [1088, 49] on icon "button" at bounding box center [1089, 46] width 10 height 12
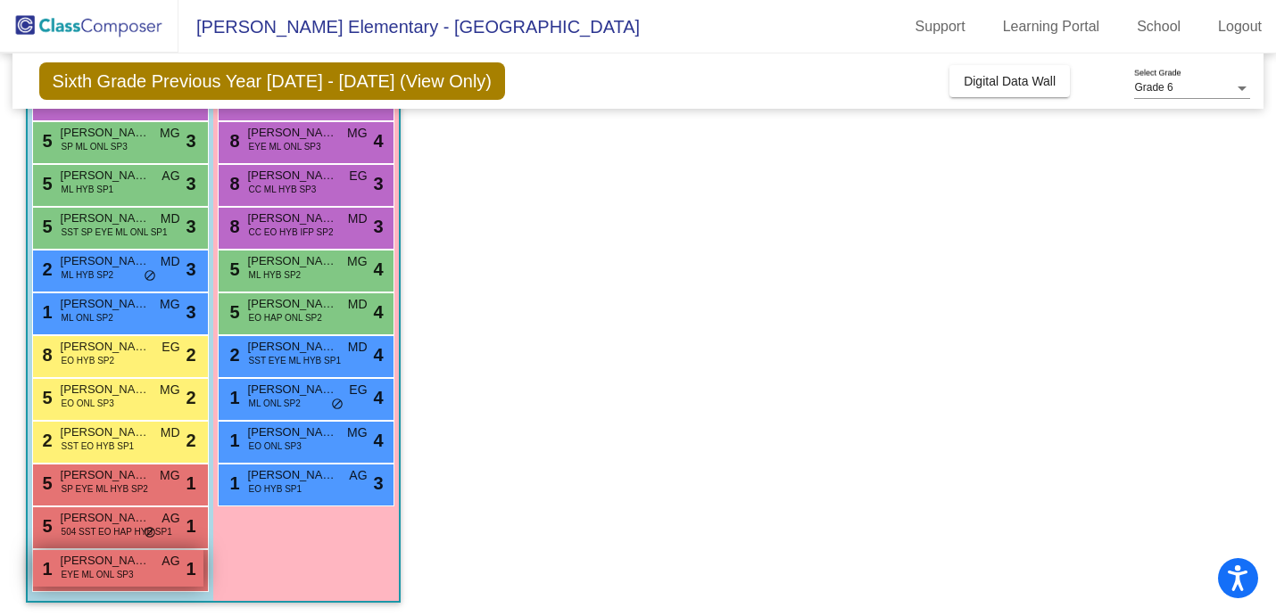
click at [98, 572] on span "EYE ML ONL SP3" at bounding box center [98, 574] width 72 height 13
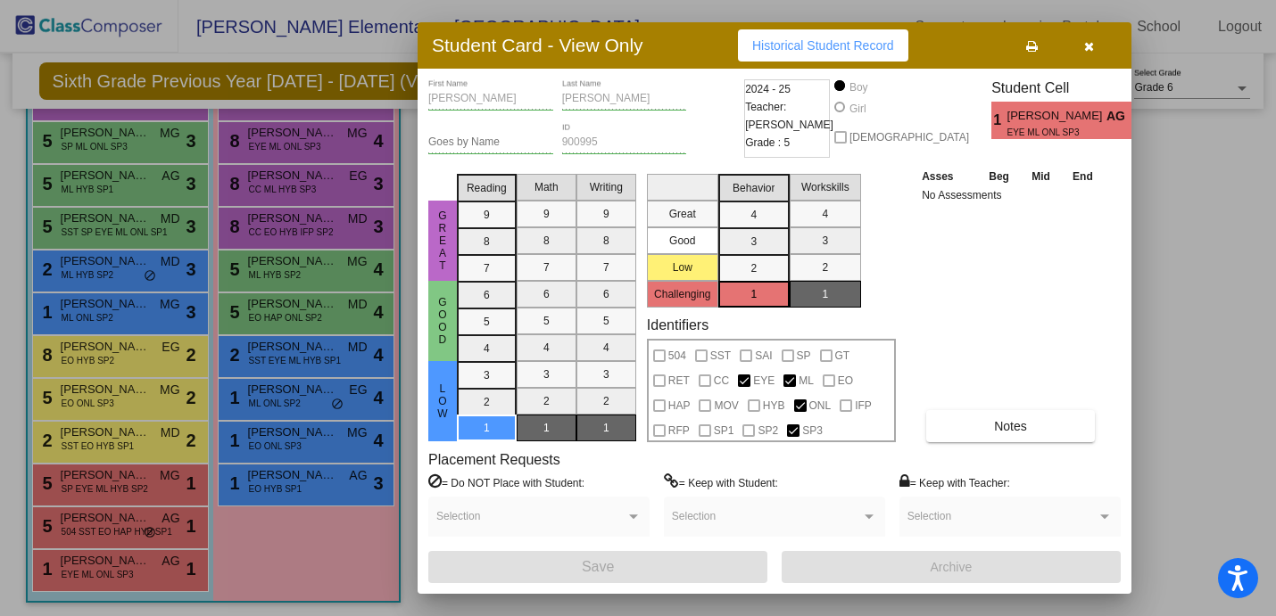
click at [1087, 52] on icon "button" at bounding box center [1089, 46] width 10 height 12
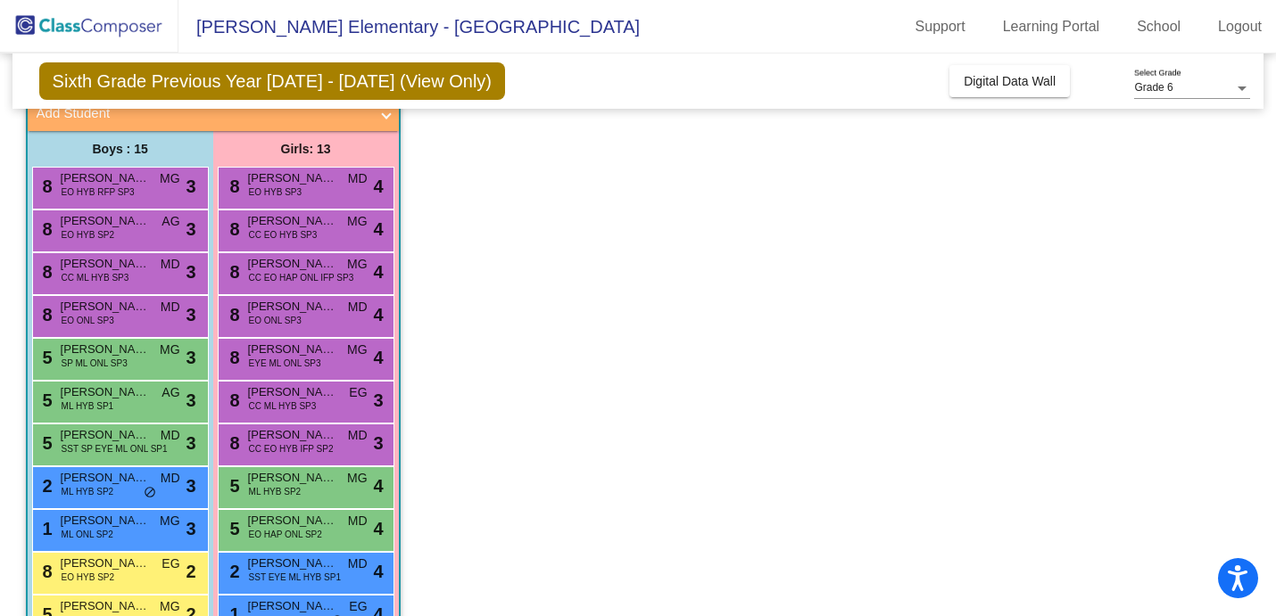
scroll to position [118, 0]
click at [337, 183] on div "8 [PERSON_NAME] EO HYB SP3 MD lock do_not_disturb_alt 4" at bounding box center [305, 187] width 170 height 37
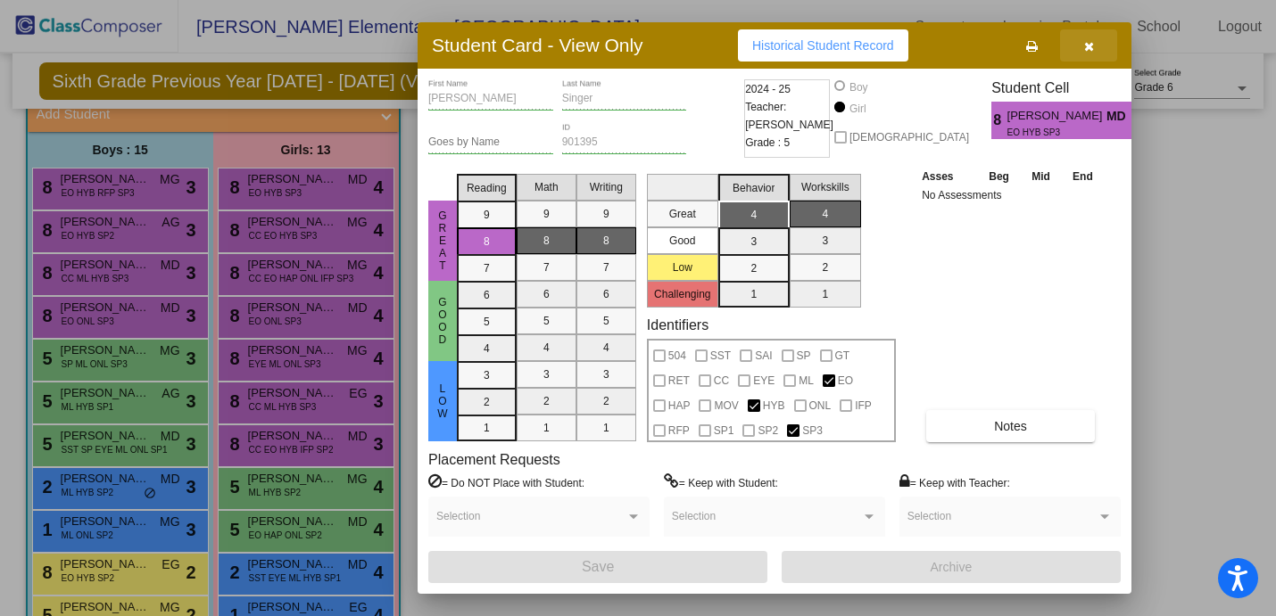
click at [1089, 45] on icon "button" at bounding box center [1089, 46] width 10 height 12
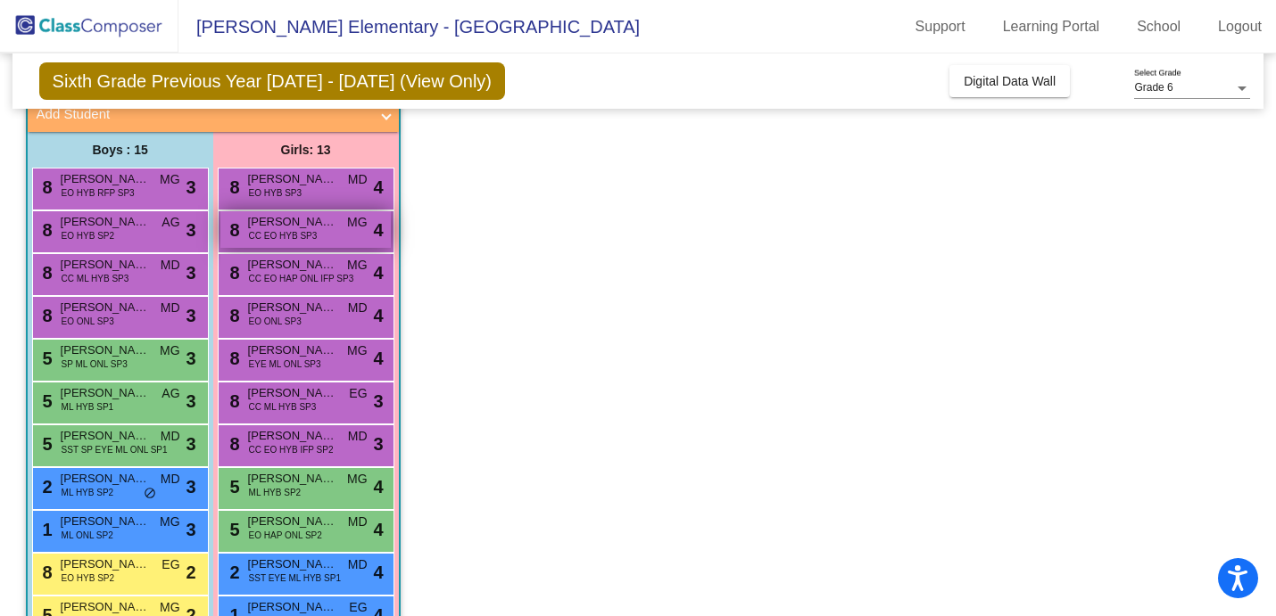
click at [304, 229] on span "CC EO HYB SP3" at bounding box center [283, 235] width 69 height 13
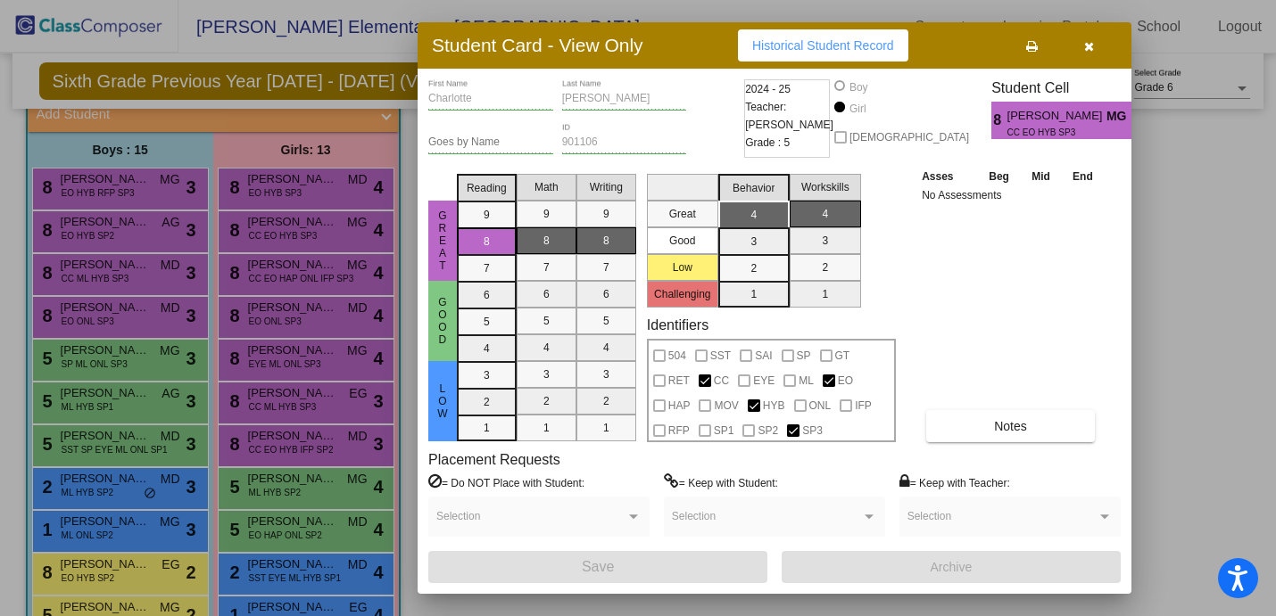
click at [1091, 52] on icon "button" at bounding box center [1089, 46] width 10 height 12
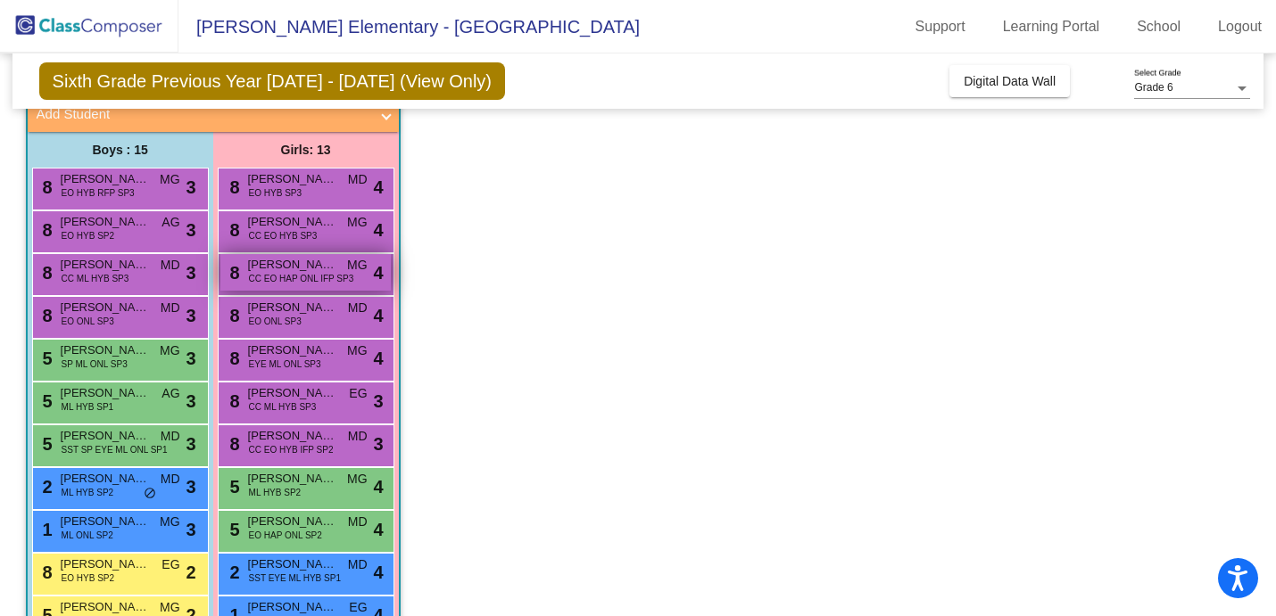
click at [318, 276] on span "CC EO HAP ONL IFP SP3" at bounding box center [301, 278] width 105 height 13
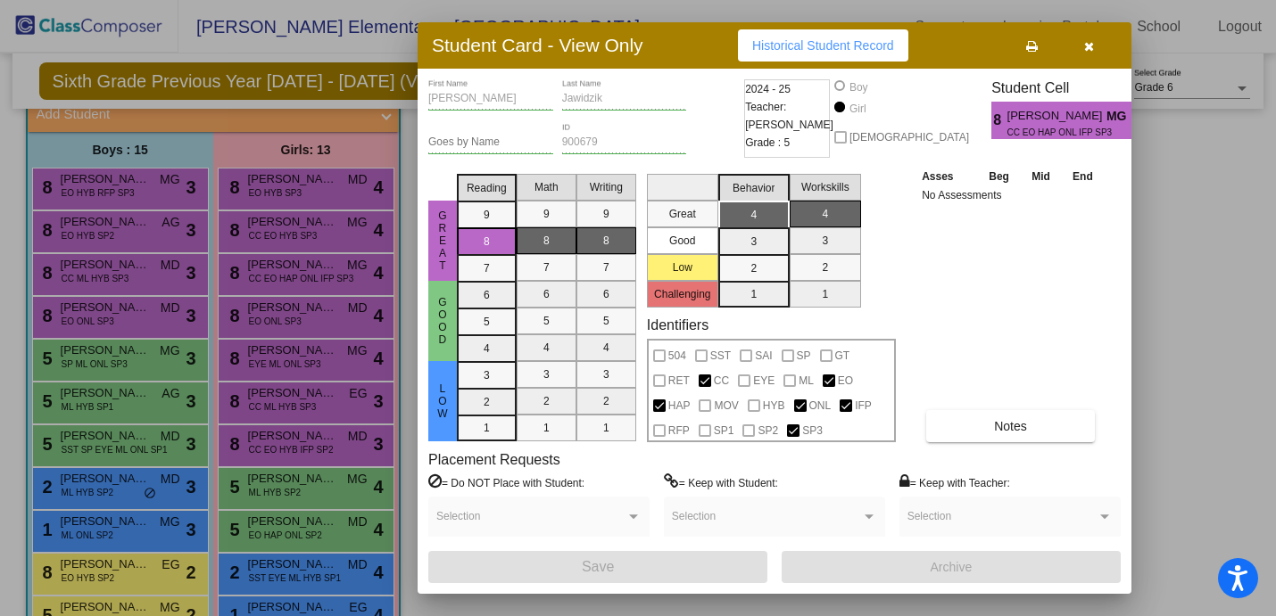
click at [1098, 52] on button "button" at bounding box center [1088, 45] width 57 height 32
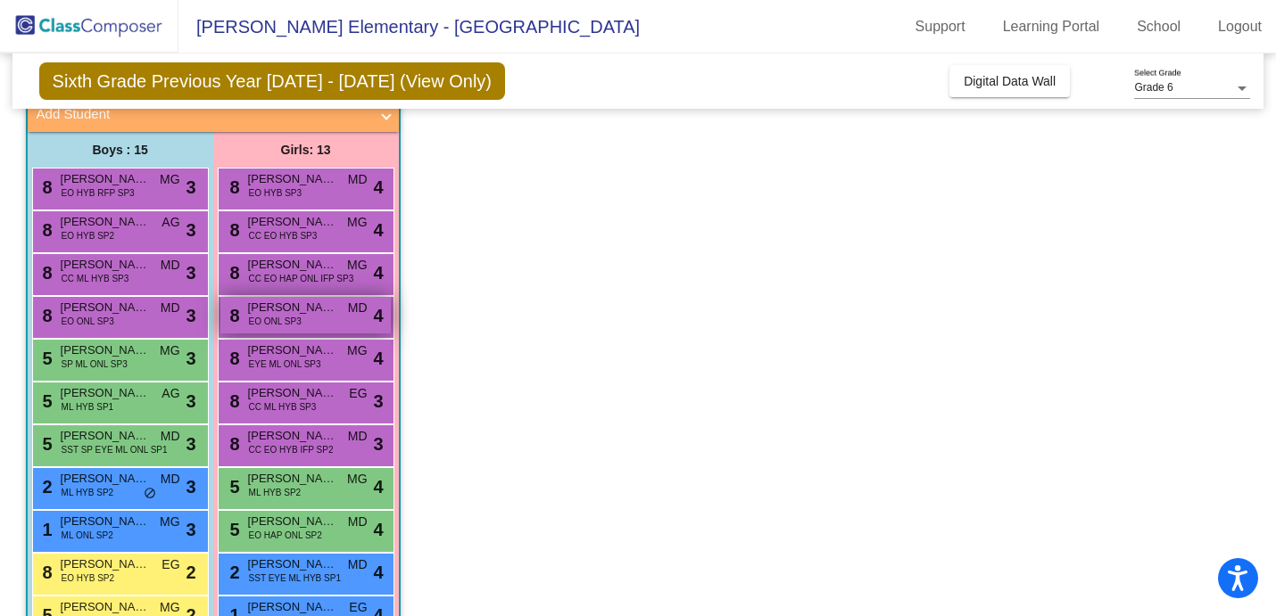
click at [269, 315] on span "EO ONL SP3" at bounding box center [275, 321] width 53 height 13
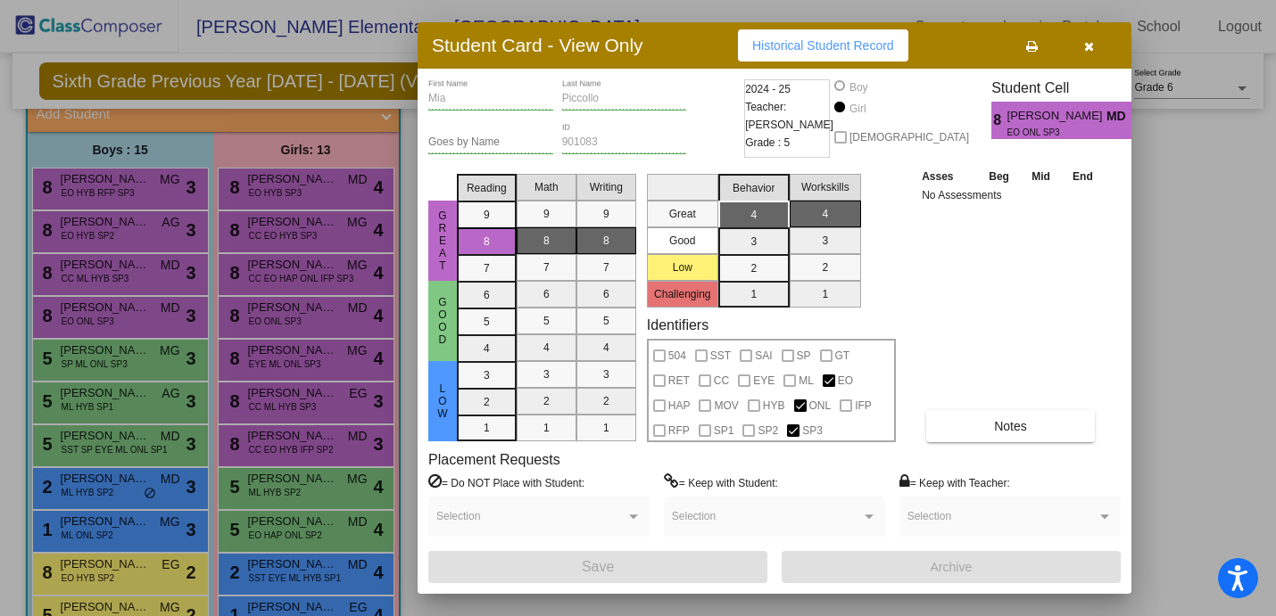
click at [1086, 49] on icon "button" at bounding box center [1089, 46] width 10 height 12
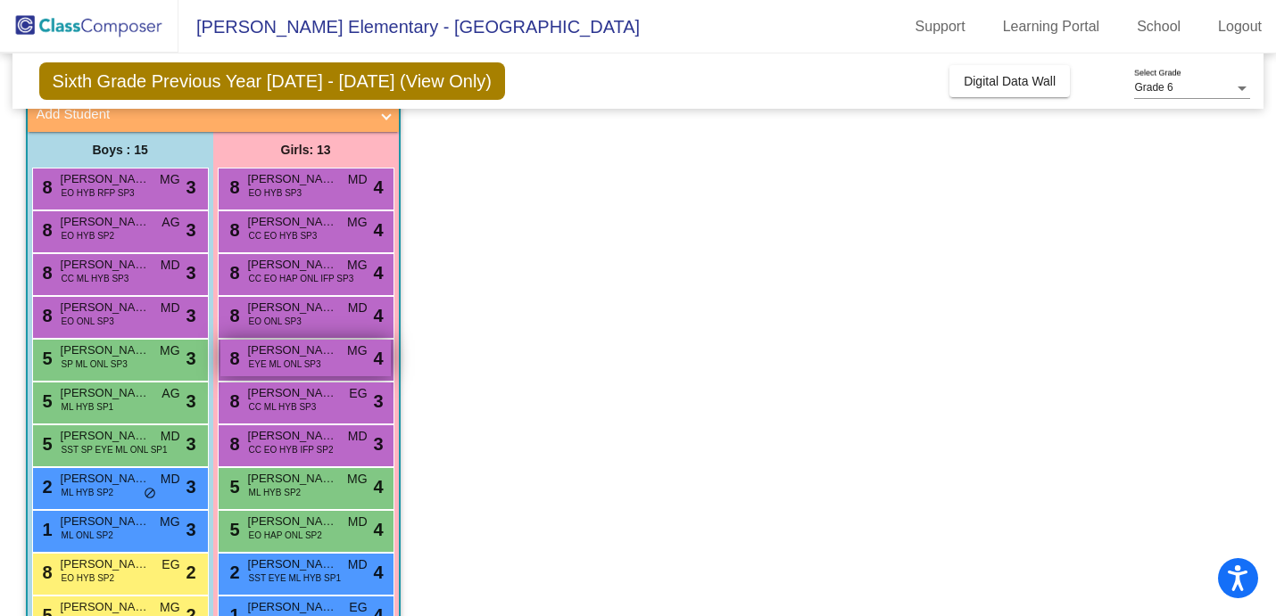
click at [315, 355] on span "[PERSON_NAME]" at bounding box center [292, 351] width 89 height 18
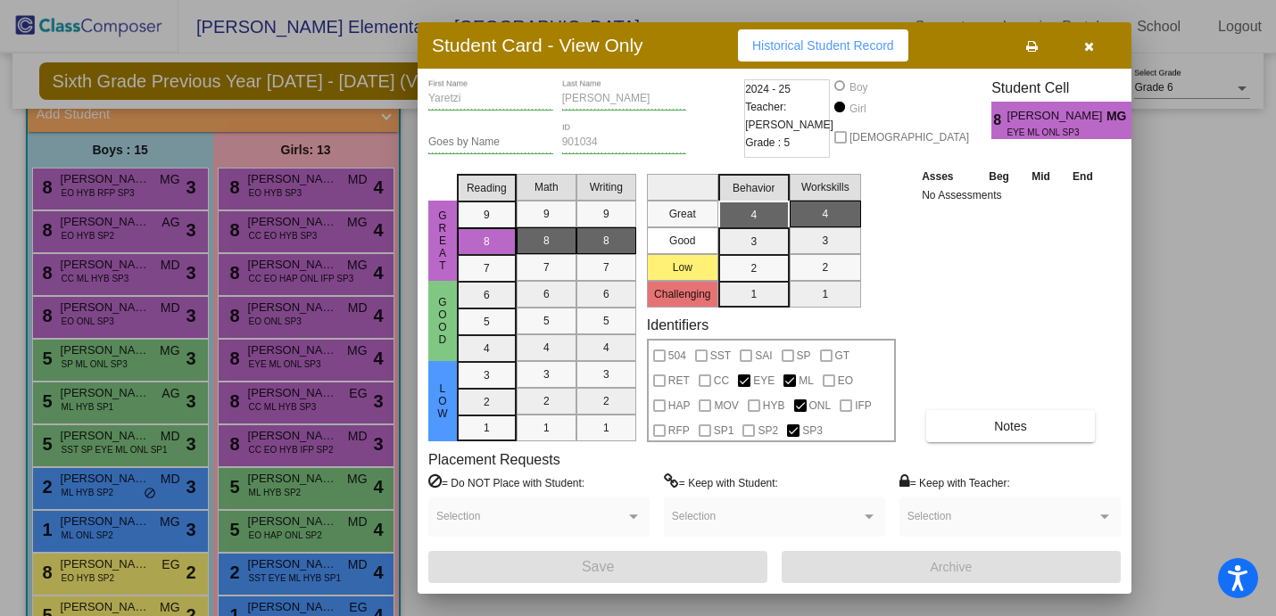
click at [1092, 47] on icon "button" at bounding box center [1089, 46] width 10 height 12
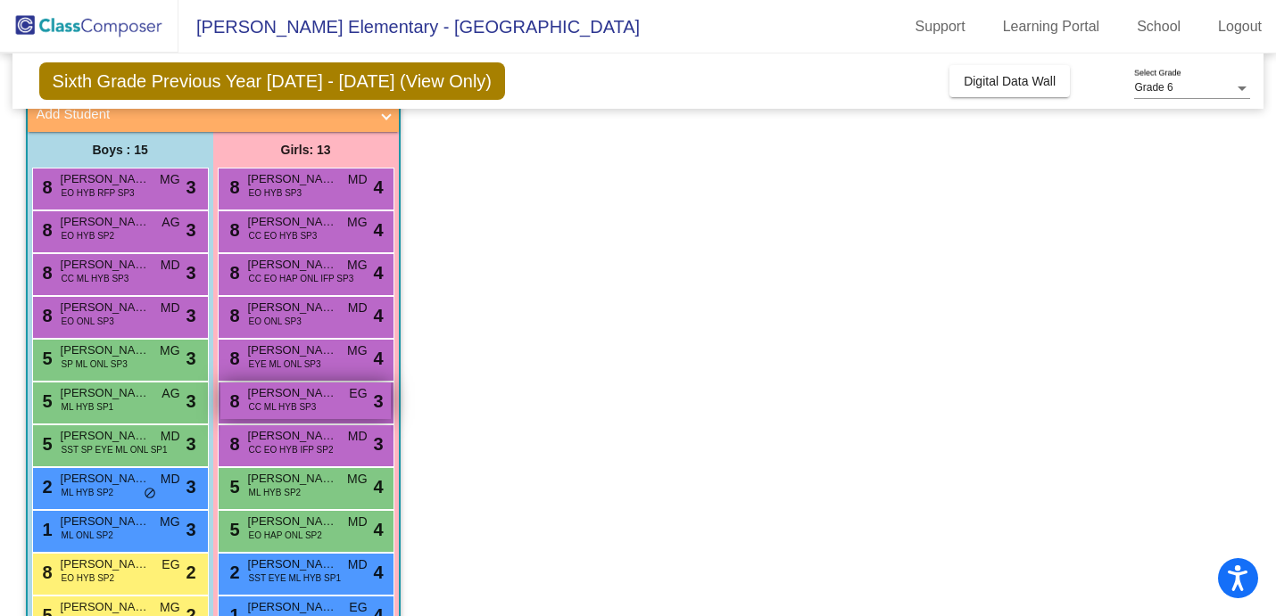
click at [271, 404] on span "CC ML HYB SP3" at bounding box center [283, 407] width 68 height 13
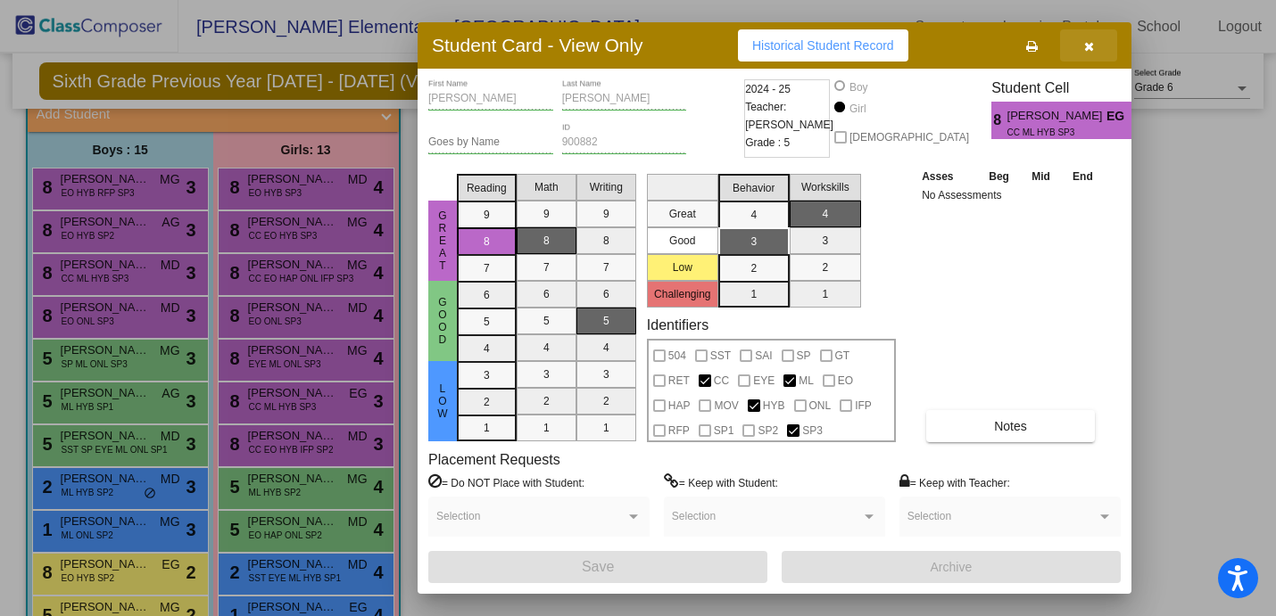
click at [1090, 48] on icon "button" at bounding box center [1089, 46] width 10 height 12
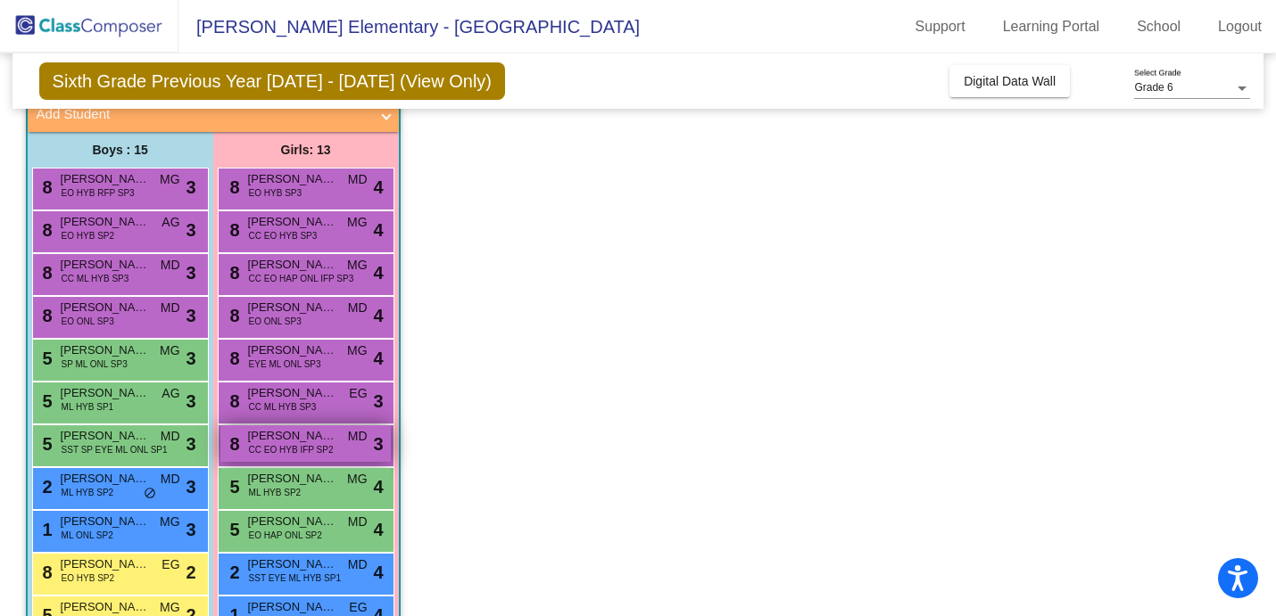
click at [276, 435] on span "[PERSON_NAME][DEMOGRAPHIC_DATA]" at bounding box center [292, 436] width 89 height 18
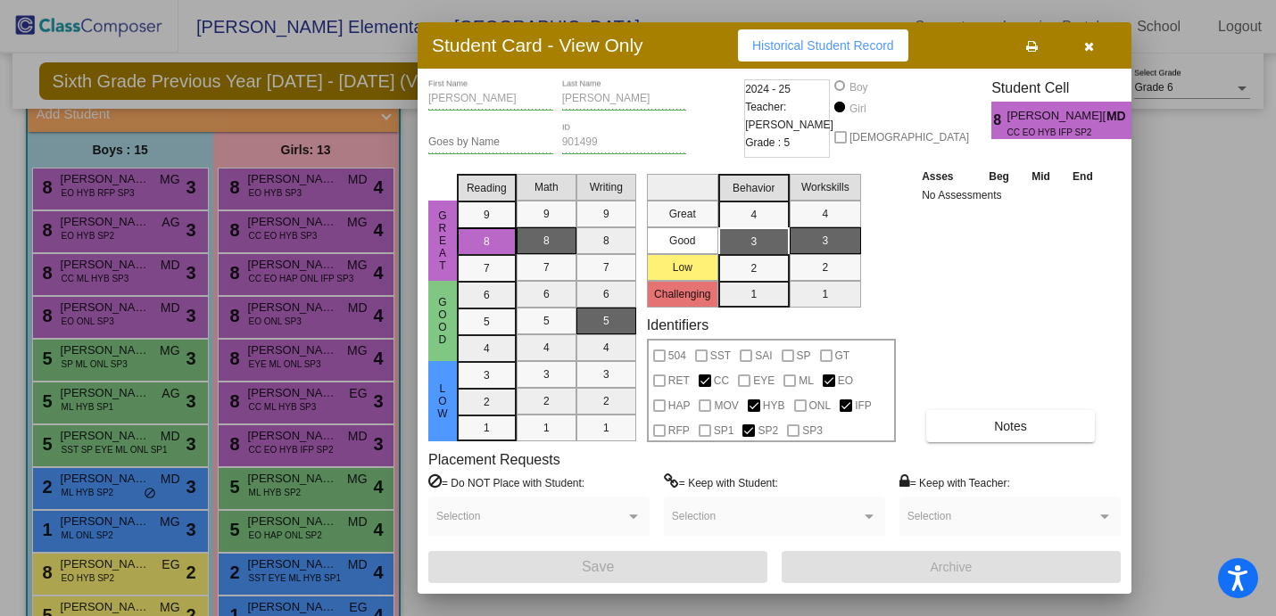
click at [1088, 53] on icon "button" at bounding box center [1089, 46] width 10 height 12
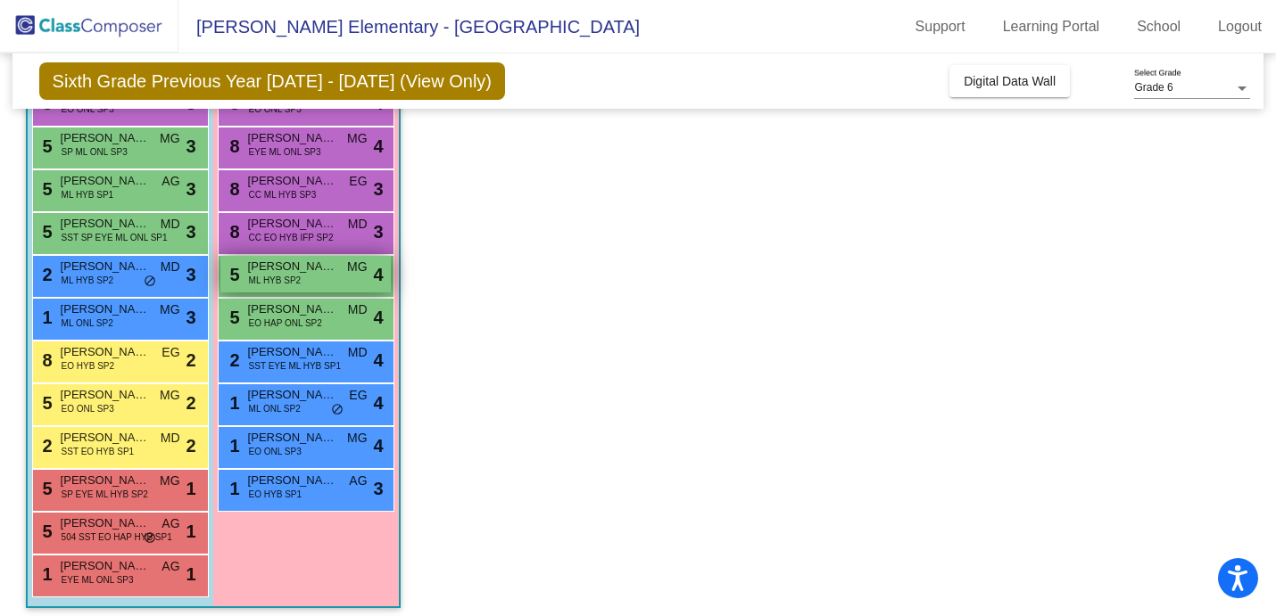
scroll to position [340, 0]
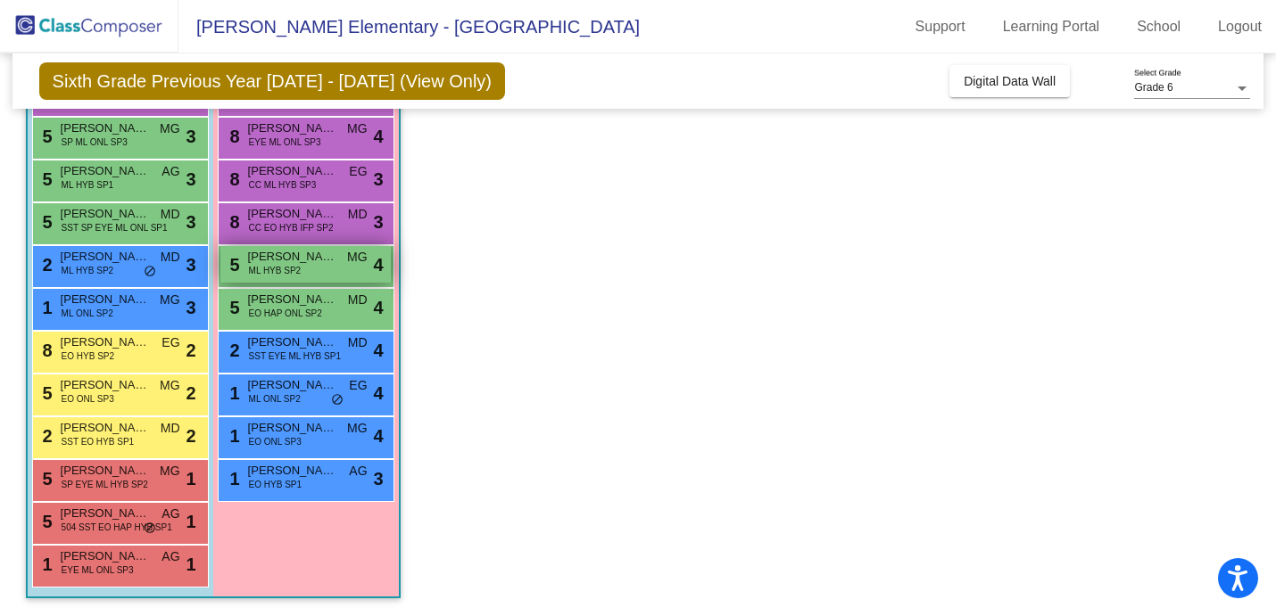
click at [310, 267] on div "5 [PERSON_NAME] ML HYB SP2 MG lock do_not_disturb_alt 4" at bounding box center [305, 264] width 170 height 37
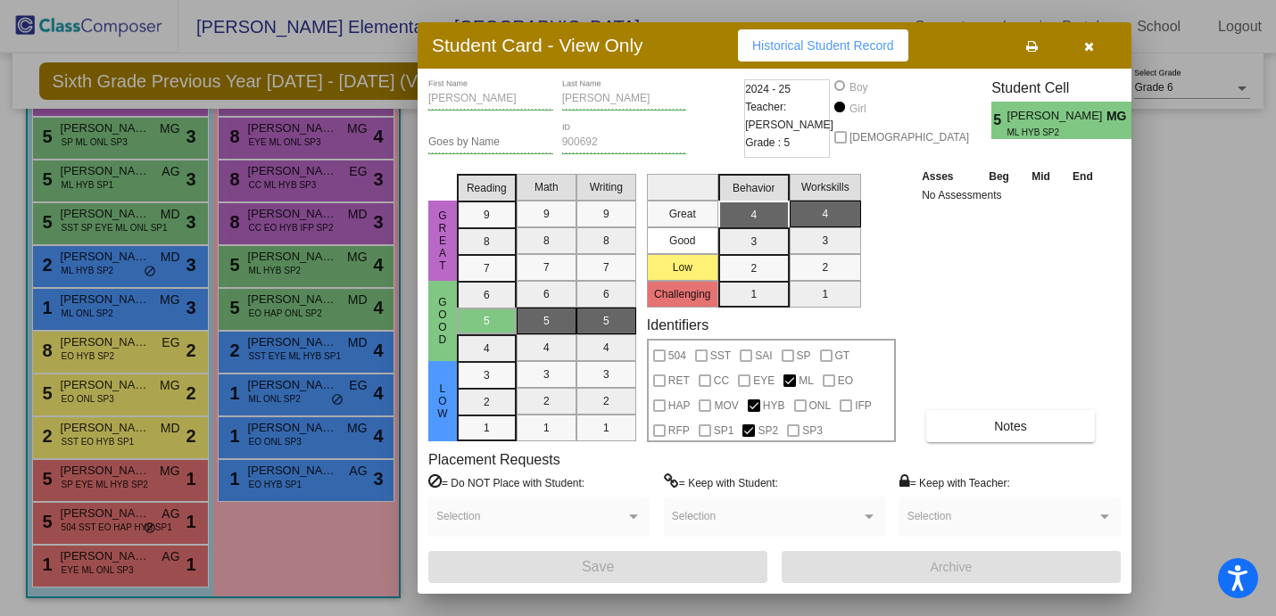
click at [1088, 47] on icon "button" at bounding box center [1089, 46] width 10 height 12
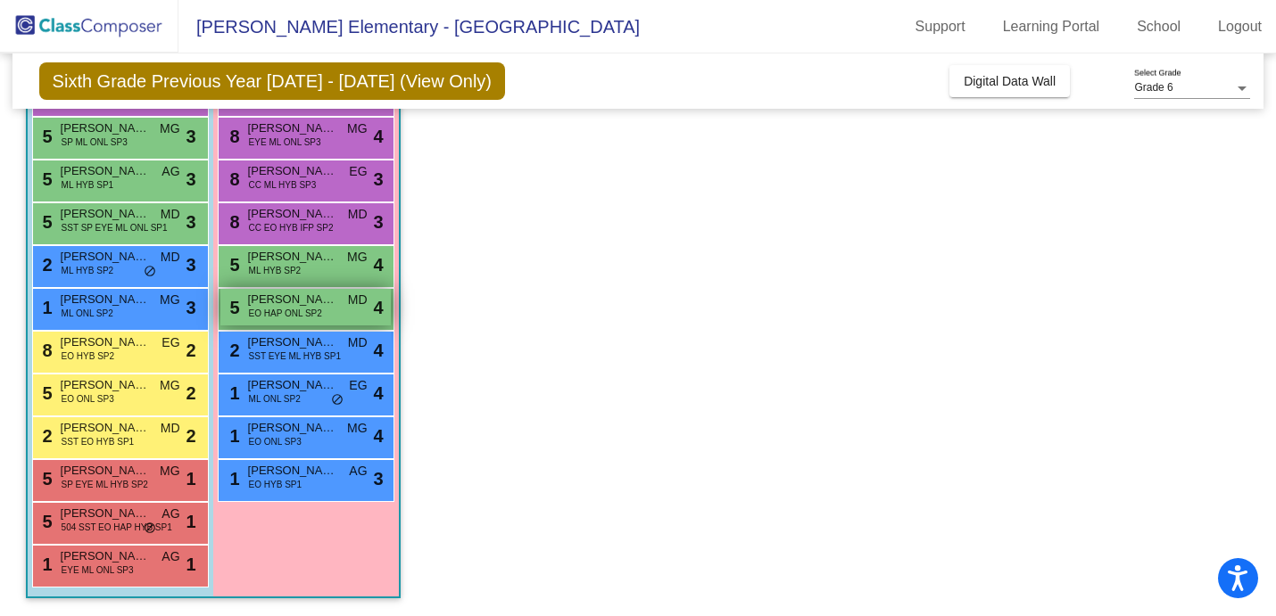
click at [304, 291] on span "[PERSON_NAME]" at bounding box center [292, 300] width 89 height 18
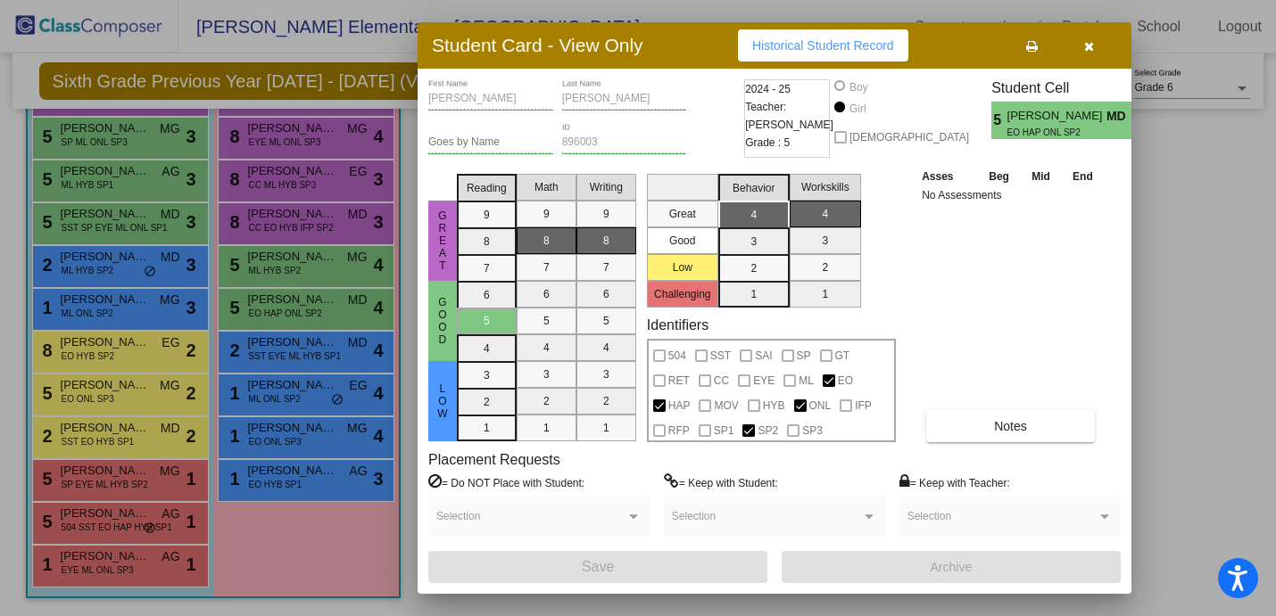
click at [1084, 45] on icon "button" at bounding box center [1089, 46] width 10 height 12
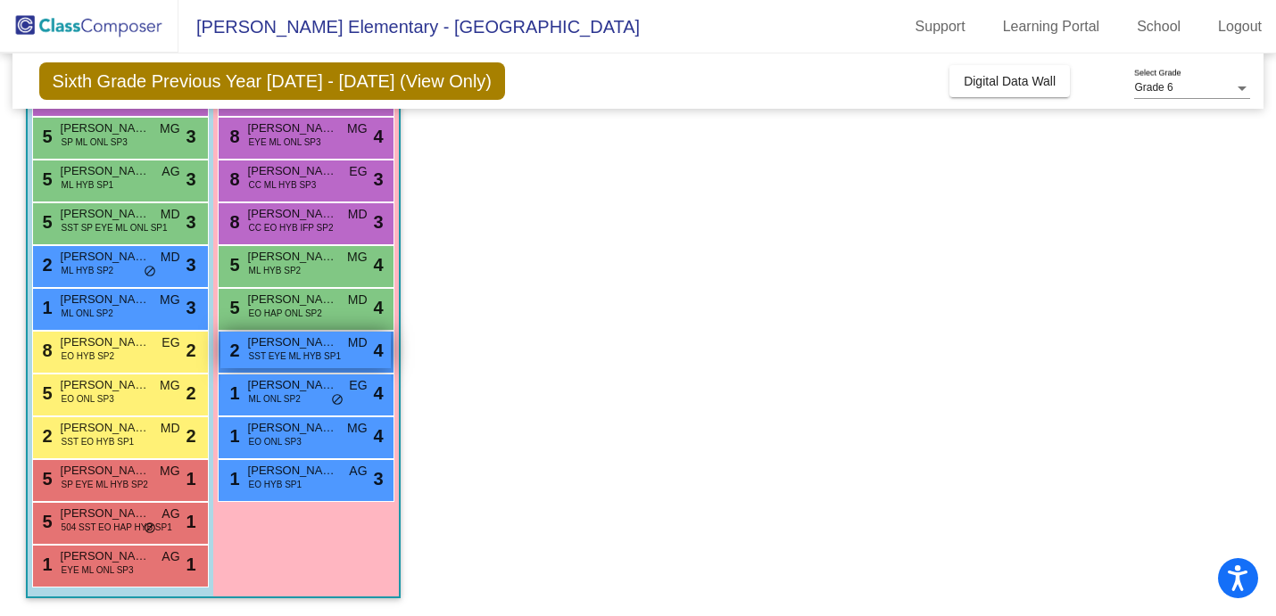
click at [277, 351] on span "SST EYE ML HYB SP1" at bounding box center [295, 356] width 92 height 13
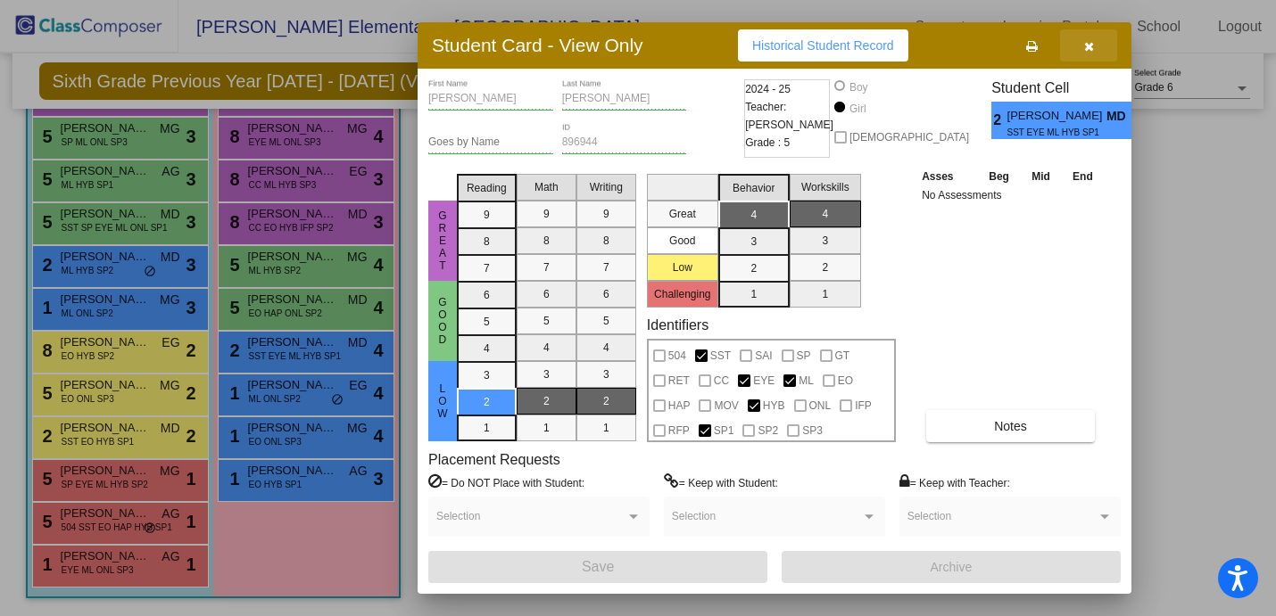
click at [1077, 43] on button "button" at bounding box center [1088, 45] width 57 height 32
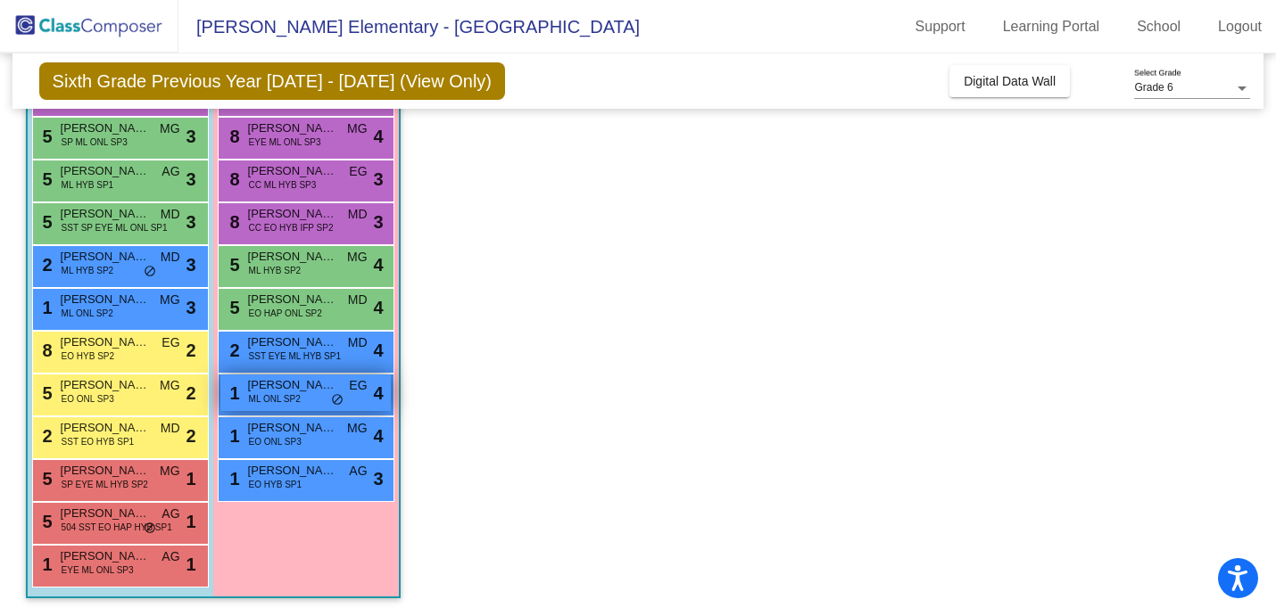
click at [253, 403] on span "ML ONL SP2" at bounding box center [275, 398] width 52 height 13
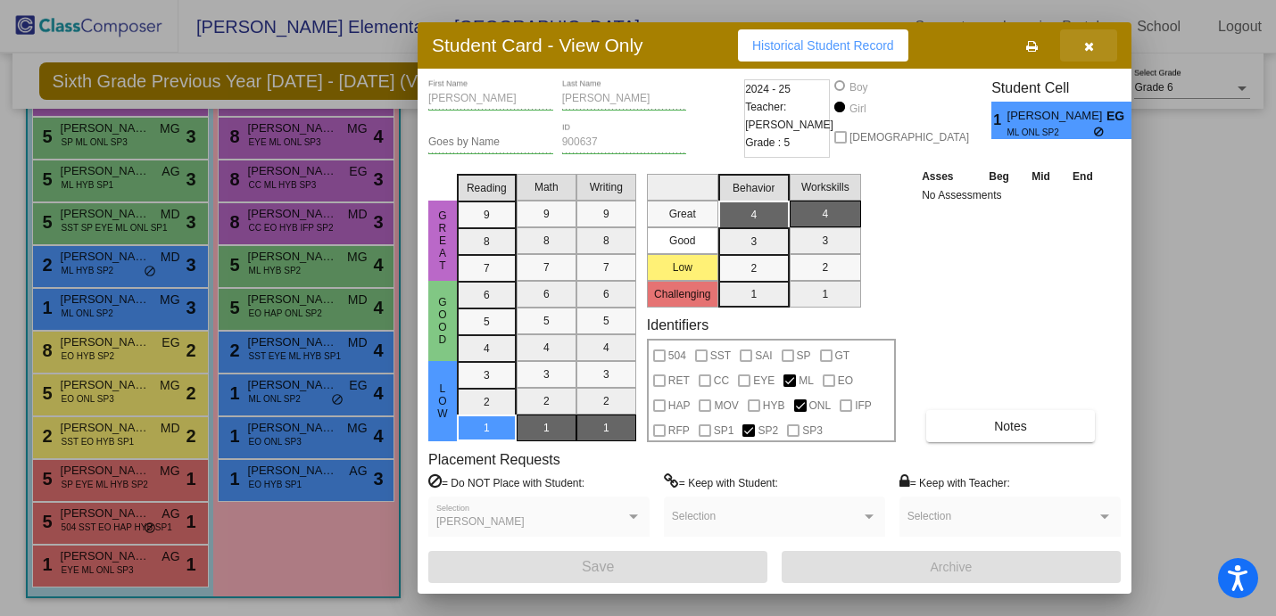
click at [1090, 49] on icon "button" at bounding box center [1089, 46] width 10 height 12
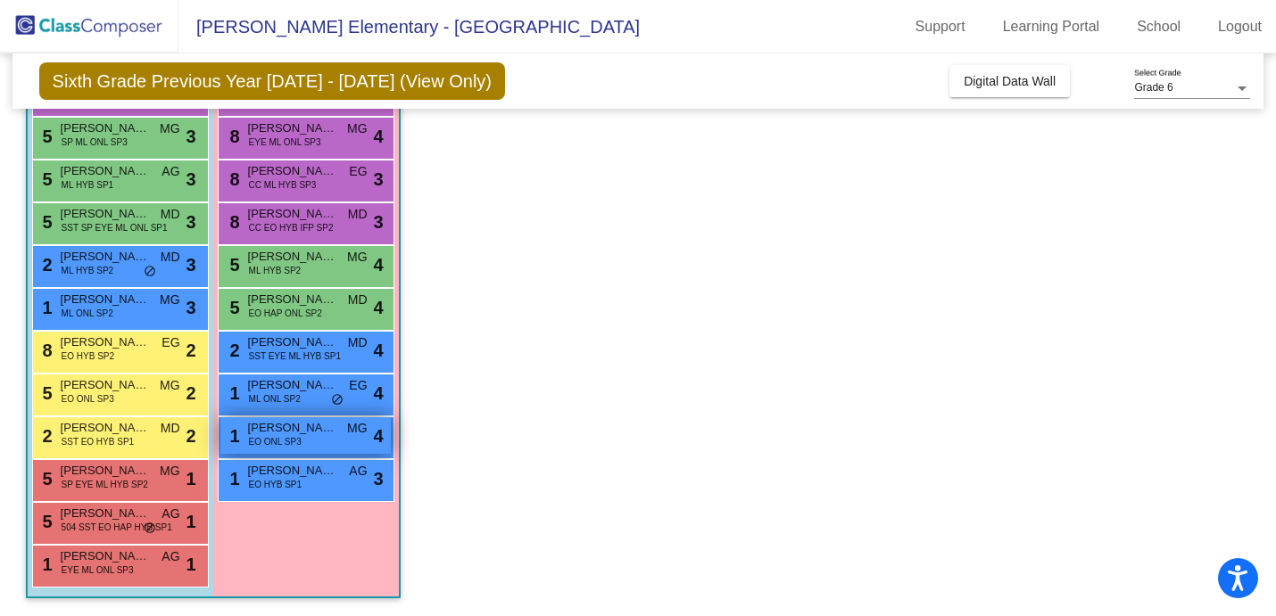
click at [285, 436] on span "EO ONL SP3" at bounding box center [275, 441] width 53 height 13
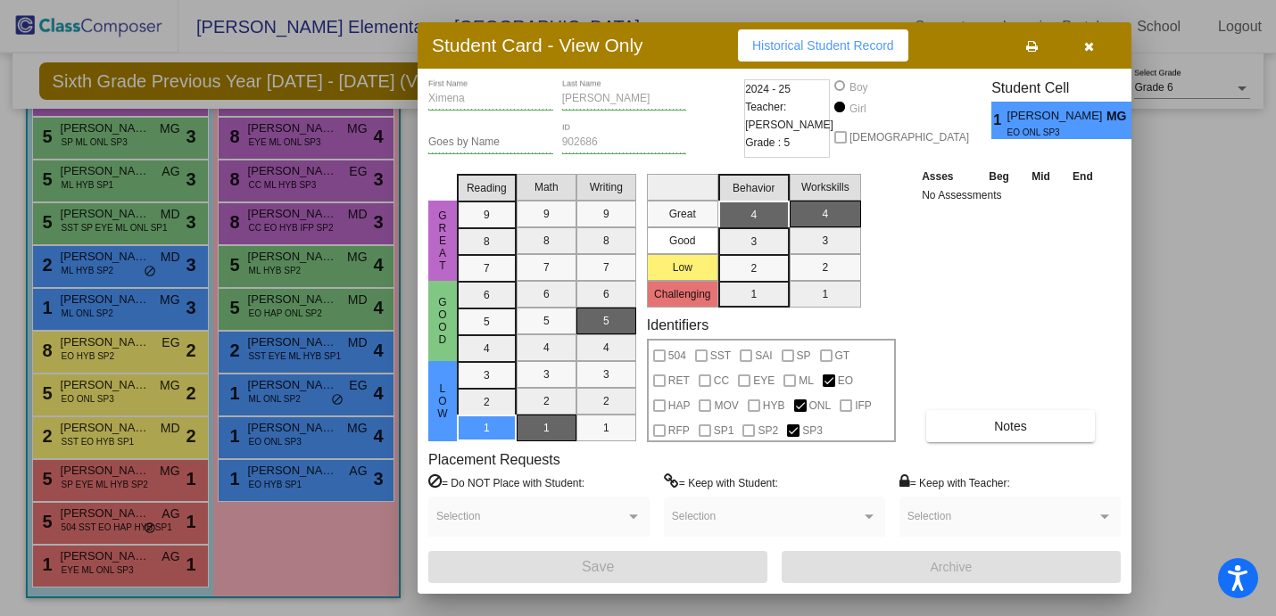
click at [1088, 51] on icon "button" at bounding box center [1089, 46] width 10 height 12
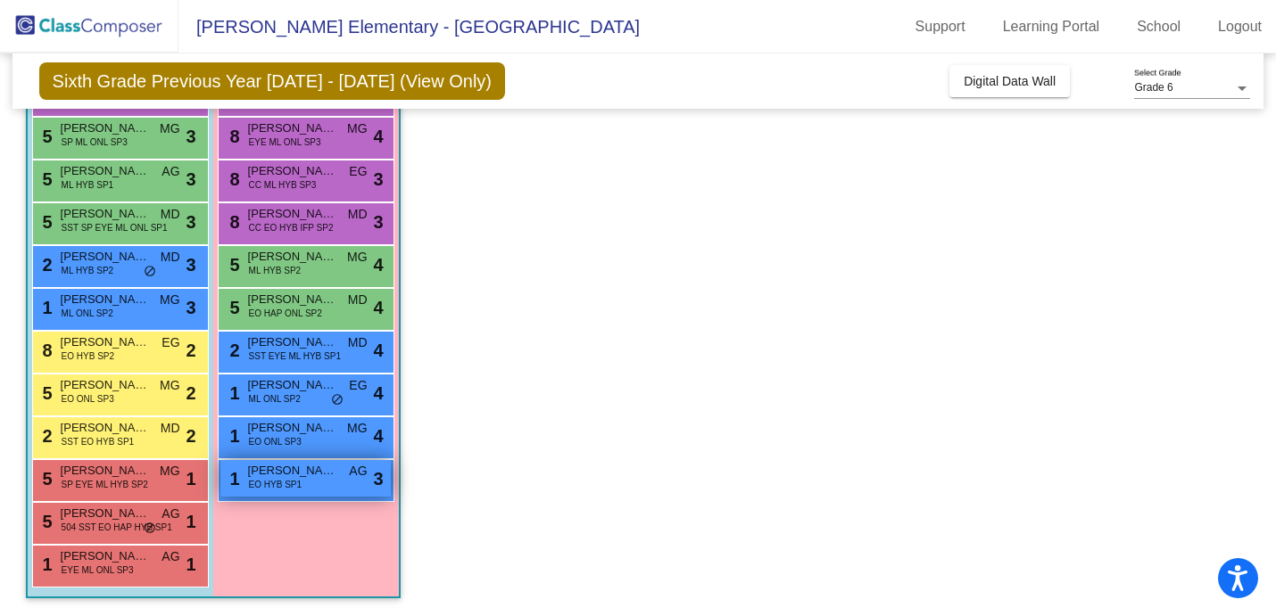
click at [242, 483] on div "1 [PERSON_NAME] EO HYB SP1 AG lock do_not_disturb_alt 3" at bounding box center [305, 478] width 170 height 37
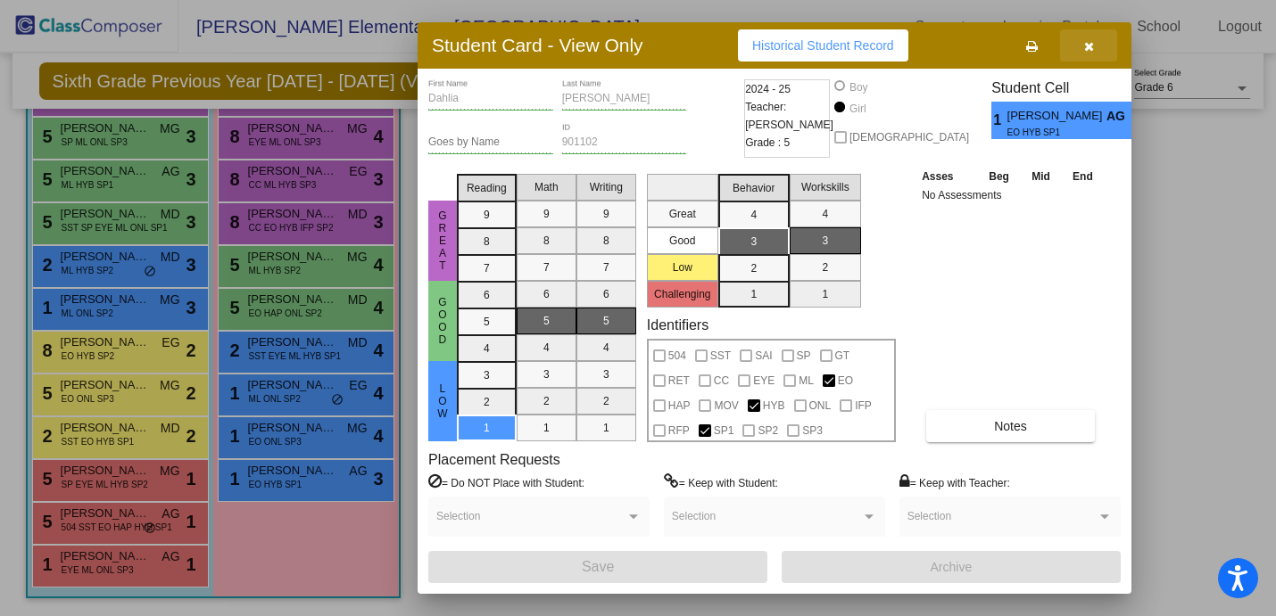
click at [1084, 47] on icon "button" at bounding box center [1089, 46] width 10 height 12
